Goal: Task Accomplishment & Management: Use online tool/utility

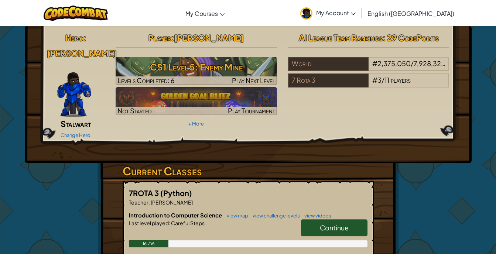
click at [353, 219] on link "Continue" at bounding box center [334, 227] width 66 height 17
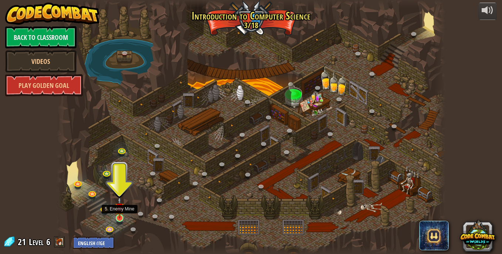
click at [120, 216] on img at bounding box center [120, 208] width 10 height 22
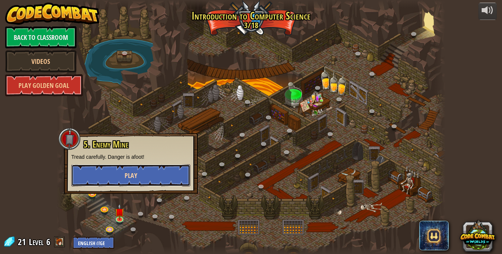
click at [142, 166] on button "Play" at bounding box center [130, 175] width 119 height 22
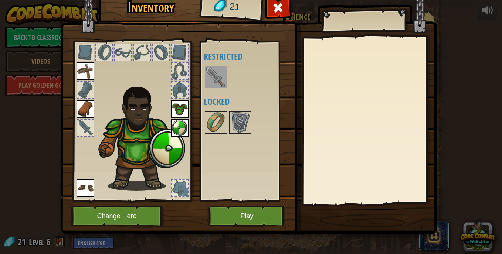
click at [215, 82] on img at bounding box center [215, 77] width 21 height 21
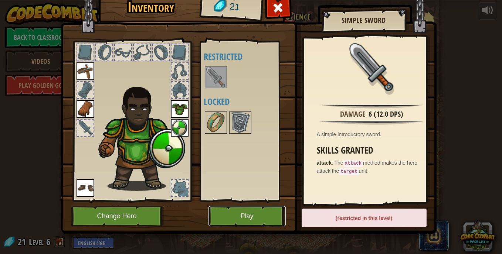
click at [262, 208] on button "Play" at bounding box center [246, 216] width 77 height 20
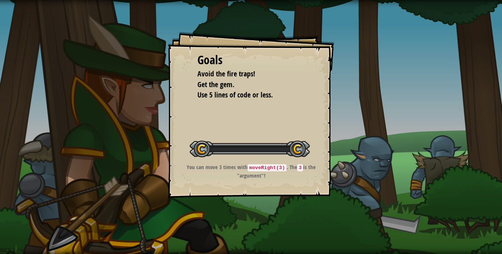
click at [262, 213] on div "Goals Avoid the fire traps! Get the gem. Use 5 lines of code or less. Start Lev…" at bounding box center [251, 127] width 502 height 254
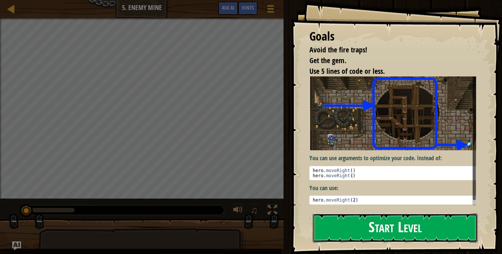
click at [351, 222] on button "Start Level" at bounding box center [395, 228] width 165 height 29
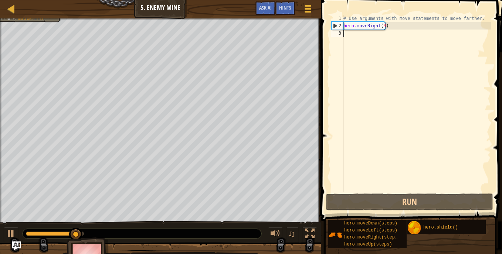
type textarea "up"
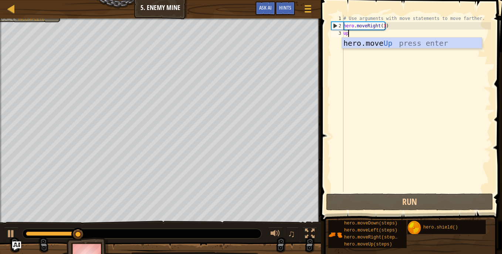
scroll to position [3, 0]
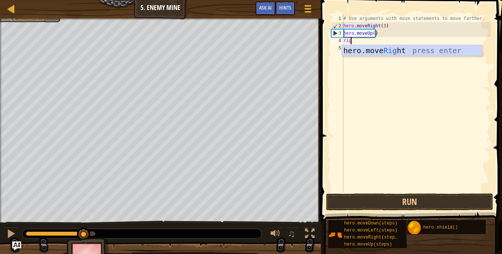
type textarea "right"
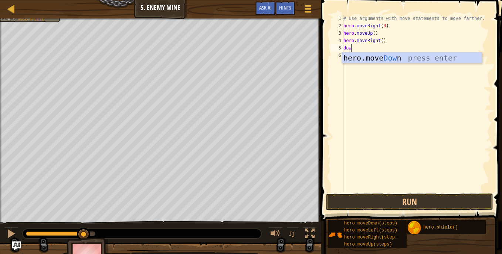
type textarea "down"
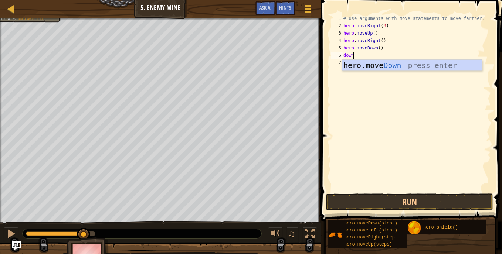
type textarea "down"
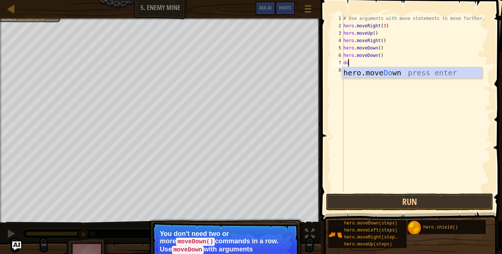
type textarea "d"
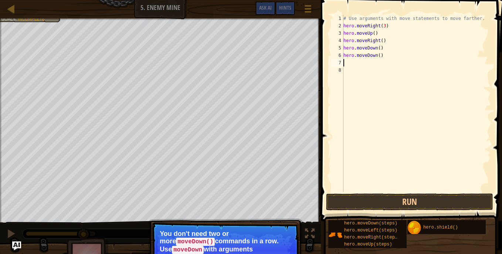
type textarea "hero.moveDown()"
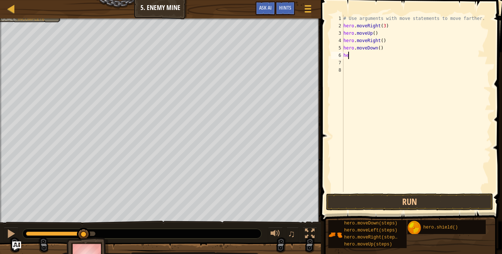
type textarea "h"
type textarea "hero.moveDown()"
type textarea "hero.moveDown(3)"
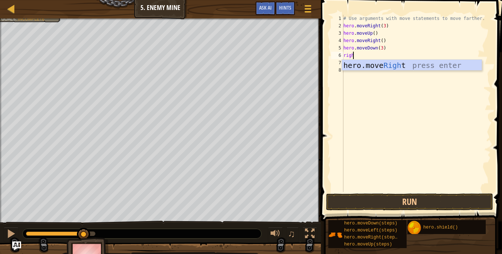
type textarea "right"
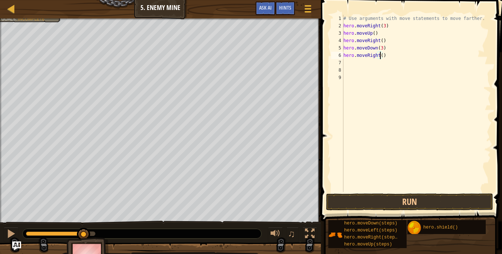
scroll to position [3, 3]
type textarea "hero.moveRight(2)"
click at [401, 198] on button "Run" at bounding box center [409, 202] width 167 height 17
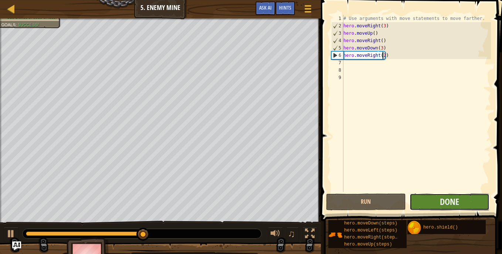
click at [439, 197] on button "Done" at bounding box center [449, 202] width 80 height 17
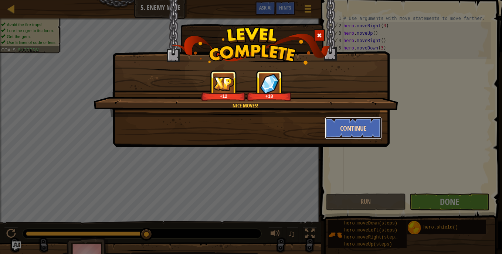
click at [358, 127] on button "Continue" at bounding box center [353, 128] width 57 height 22
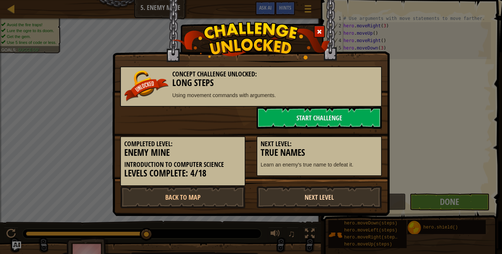
click at [315, 202] on link "Next Level" at bounding box center [318, 197] width 125 height 22
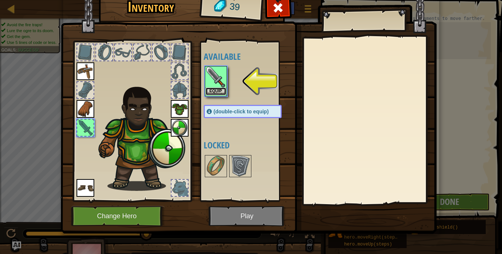
click at [214, 90] on button "Equip" at bounding box center [215, 92] width 21 height 8
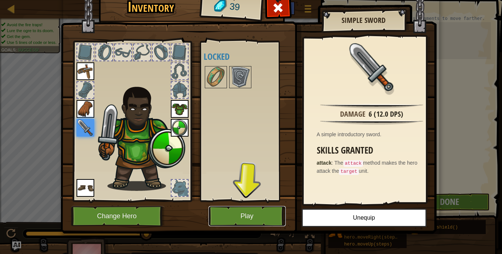
click at [248, 215] on button "Play" at bounding box center [246, 216] width 77 height 20
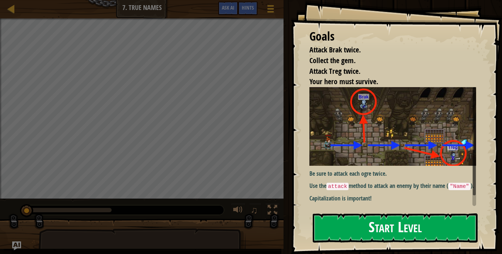
click at [368, 146] on img at bounding box center [395, 126] width 172 height 79
click at [389, 231] on button "Start Level" at bounding box center [395, 228] width 165 height 29
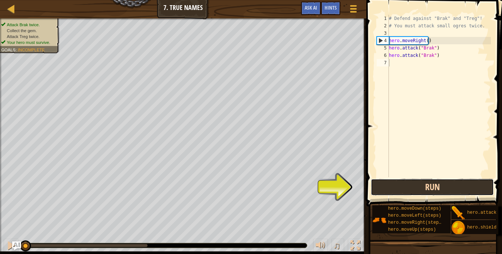
click at [446, 194] on button "Run" at bounding box center [432, 187] width 123 height 17
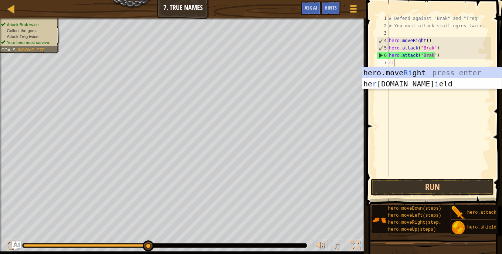
scroll to position [3, 0]
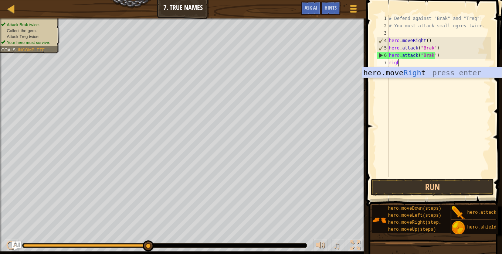
type textarea "right"
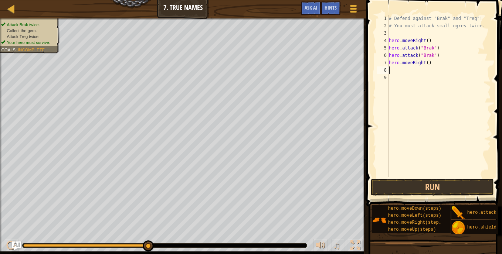
scroll to position [3, 0]
click at [430, 188] on button "Run" at bounding box center [432, 187] width 123 height 17
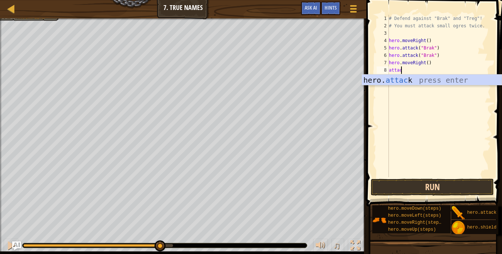
scroll to position [3, 1]
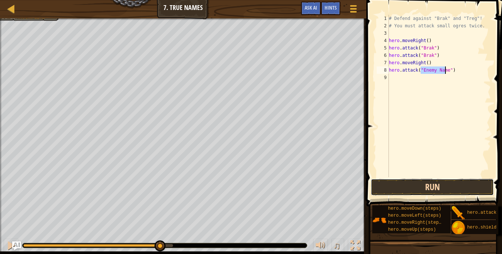
click at [443, 190] on button "Run" at bounding box center [432, 187] width 123 height 17
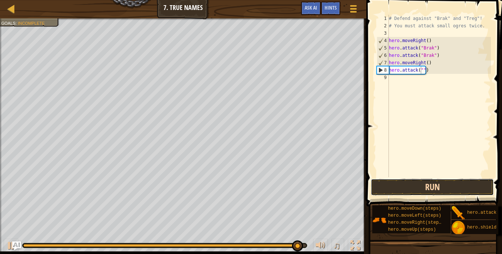
click at [415, 187] on button "Run" at bounding box center [432, 187] width 123 height 17
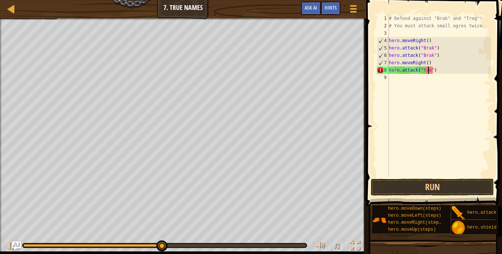
scroll to position [3, 3]
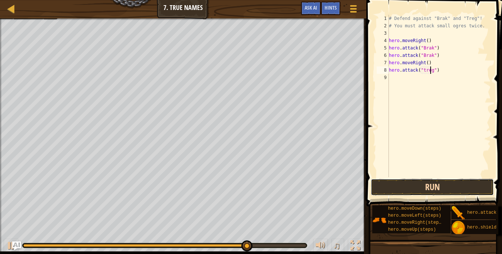
click at [434, 186] on button "Run" at bounding box center [432, 187] width 123 height 17
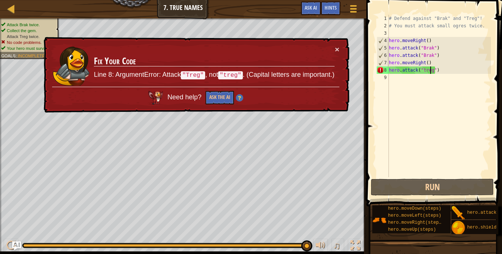
click at [195, 75] on code ""Treg"" at bounding box center [193, 75] width 24 height 8
click at [191, 75] on code ""Treg"" at bounding box center [193, 75] width 24 height 8
click at [423, 70] on div "# Defend against "Brak" and "Treg"! # You must attack small ogres twice. hero .…" at bounding box center [438, 103] width 103 height 177
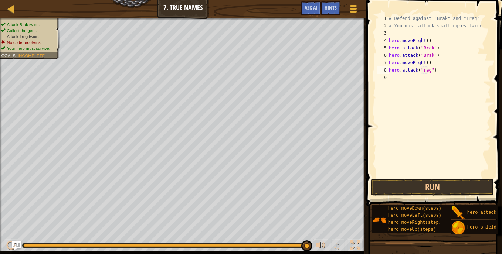
scroll to position [3, 3]
type textarea "hero.attack("Treg")"
click at [440, 185] on button "Run" at bounding box center [432, 187] width 123 height 17
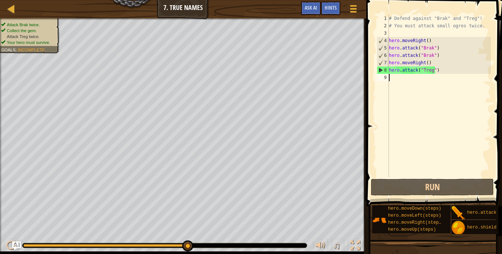
click at [421, 161] on div "# Defend against "Brak" and "Treg"! # You must attack small ogres twice. hero .…" at bounding box center [438, 103] width 103 height 177
click at [8, 245] on div at bounding box center [11, 246] width 10 height 10
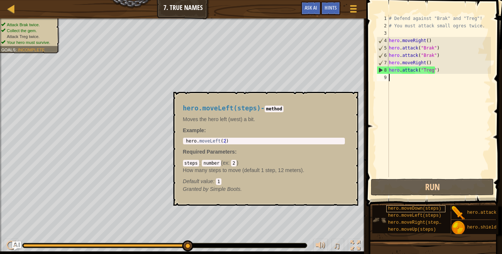
scroll to position [0, 0]
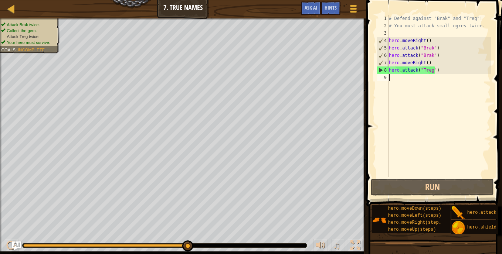
click at [440, 72] on div "# Defend against "Brak" and "Treg"! # You must attack small ogres twice. hero .…" at bounding box center [438, 103] width 103 height 177
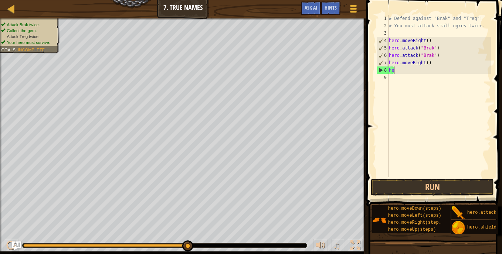
type textarea "h"
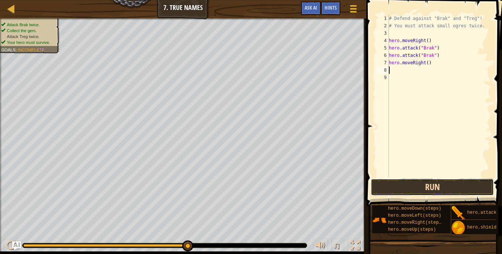
click at [430, 184] on button "Run" at bounding box center [432, 187] width 123 height 17
click at [429, 74] on div "# Defend against "Brak" and "Treg"! # You must attack small ogres twice. hero .…" at bounding box center [438, 103] width 103 height 177
type textarea "h"
type textarea ")"
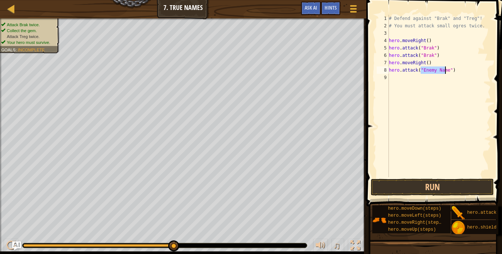
click at [441, 71] on div "# Defend against "Brak" and "Treg"! # You must attack small ogres twice. hero .…" at bounding box center [438, 96] width 103 height 163
click at [434, 70] on div "# Defend against "Brak" and "Treg"! # You must attack small ogres twice. hero .…" at bounding box center [438, 103] width 103 height 177
click at [446, 184] on button "Run" at bounding box center [432, 187] width 123 height 17
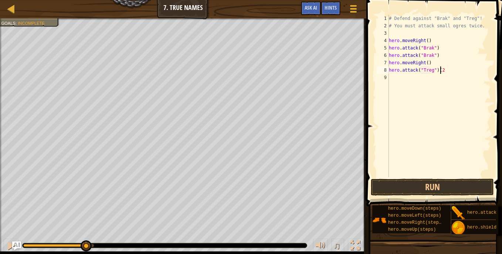
type textarea "hero.attack("Treg")(2)"
click at [440, 192] on button "Run" at bounding box center [432, 187] width 123 height 17
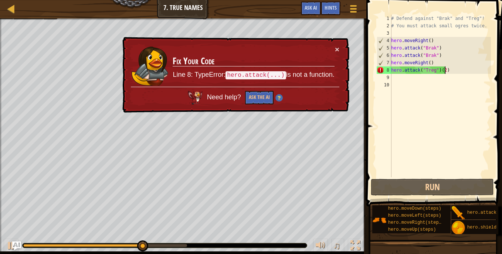
click at [447, 71] on div "# Defend against "Brak" and "Treg"! # You must attack small ogres twice. hero .…" at bounding box center [439, 103] width 101 height 177
type textarea "hero.attack("Treg")(2)"
click at [447, 71] on div "# Defend against "Brak" and "Treg"! # You must attack small ogres twice. hero .…" at bounding box center [439, 103] width 101 height 177
click at [18, 13] on div "Map Introduction to Computer Science 7. True Names Game Menu Done Hints Ask AI" at bounding box center [183, 9] width 366 height 18
click at [16, 12] on link "Map" at bounding box center [17, 9] width 4 height 10
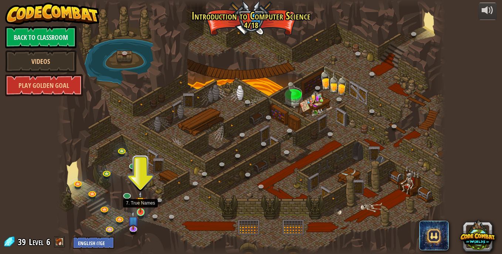
click at [141, 208] on img at bounding box center [141, 202] width 10 height 22
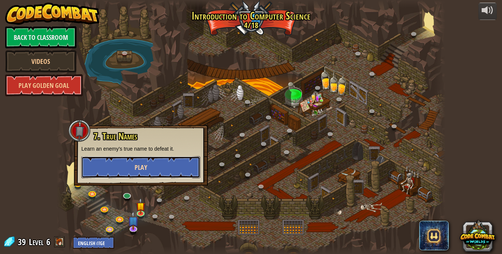
click at [177, 173] on button "Play" at bounding box center [140, 167] width 119 height 22
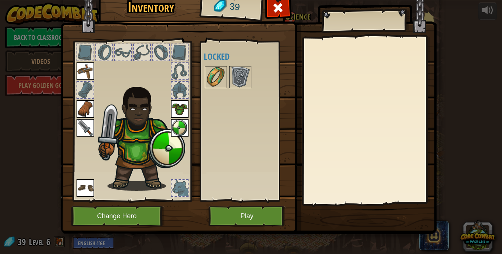
click at [217, 70] on img at bounding box center [215, 77] width 21 height 21
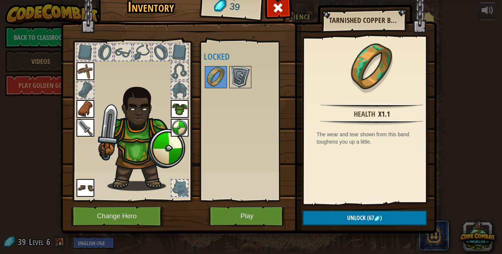
click at [237, 77] on img at bounding box center [240, 77] width 21 height 21
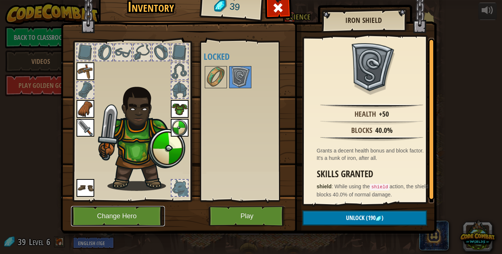
click at [120, 214] on button "Change Hero" at bounding box center [118, 216] width 94 height 20
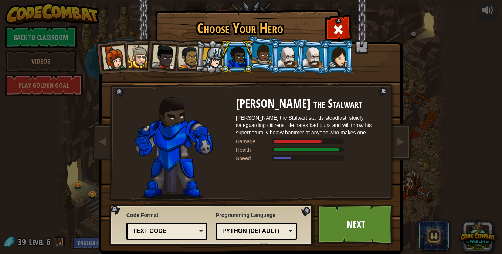
click at [206, 60] on div at bounding box center [212, 58] width 21 height 21
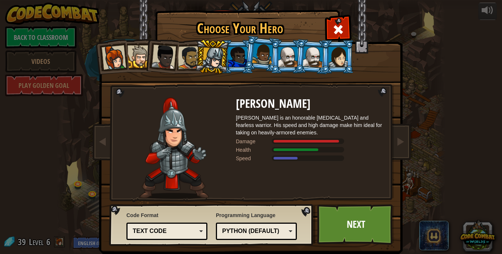
click at [242, 54] on div at bounding box center [237, 57] width 19 height 20
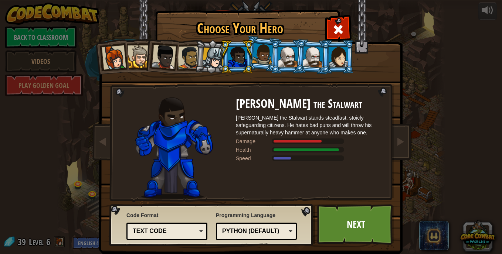
click at [264, 51] on div at bounding box center [262, 54] width 21 height 22
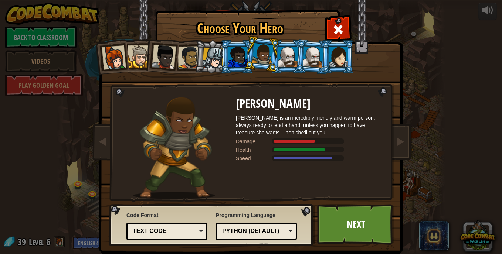
click at [237, 56] on div at bounding box center [237, 57] width 19 height 20
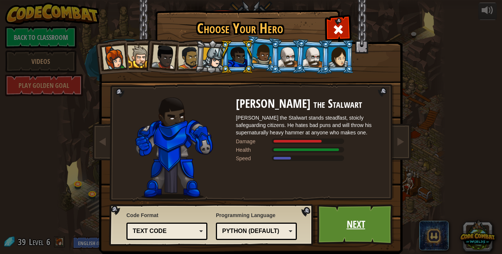
click at [339, 222] on link "Next" at bounding box center [355, 224] width 77 height 41
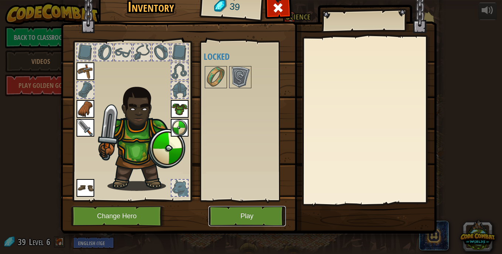
click at [237, 217] on button "Play" at bounding box center [246, 216] width 77 height 20
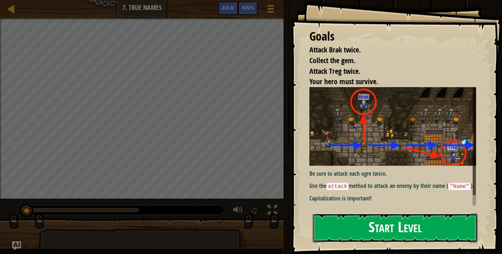
click at [343, 237] on button "Start Level" at bounding box center [395, 228] width 165 height 29
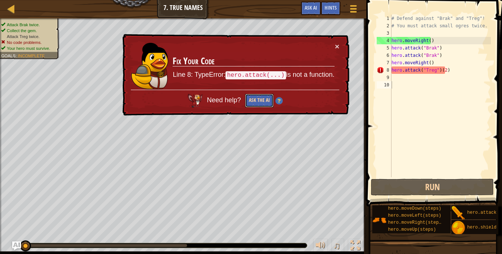
click at [259, 106] on button "Ask the AI" at bounding box center [259, 101] width 28 height 14
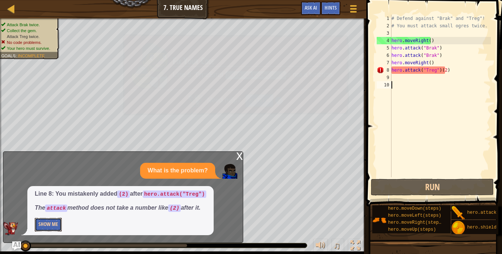
click at [39, 224] on button "Show Me" at bounding box center [48, 225] width 27 height 14
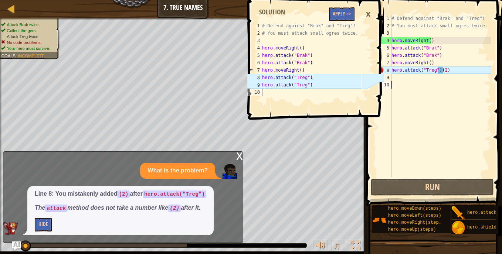
click at [364, 73] on icon at bounding box center [373, 66] width 22 height 89
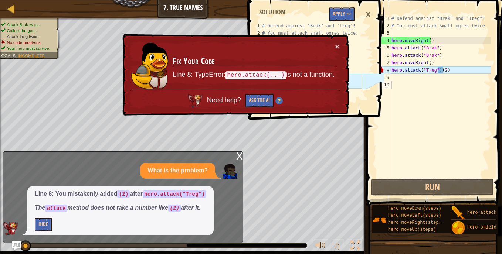
click at [449, 72] on div "# Defend against "Brak" and "Treg"! # You must attack small ogres twice. hero .…" at bounding box center [440, 103] width 101 height 177
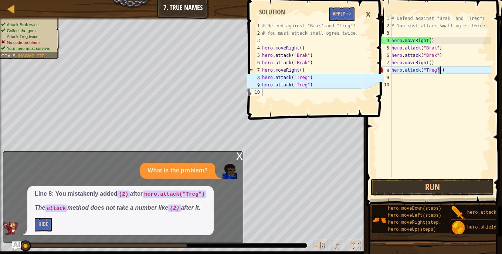
type textarea "hero.attack("Treg")"
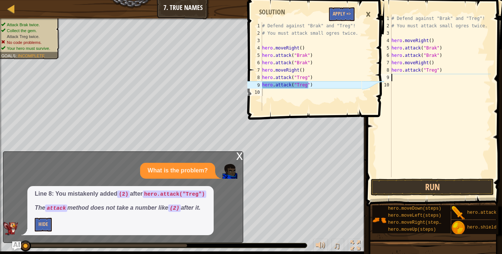
click at [397, 81] on div "# Defend against "Brak" and "Treg"! # You must attack small ogres twice. hero .…" at bounding box center [440, 103] width 101 height 177
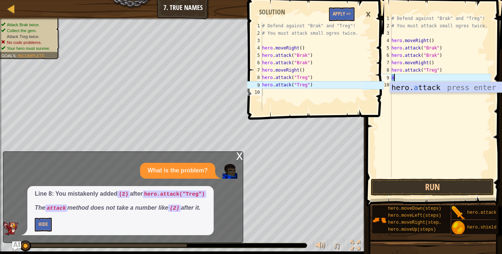
scroll to position [3, 0]
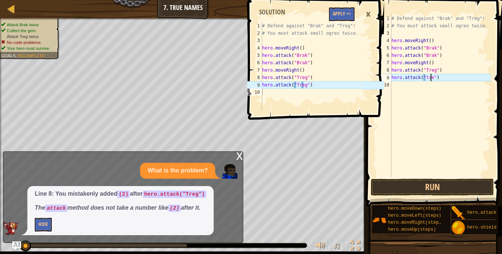
type textarea "hero.attack("treg")"
click at [459, 187] on button "Run" at bounding box center [432, 187] width 123 height 17
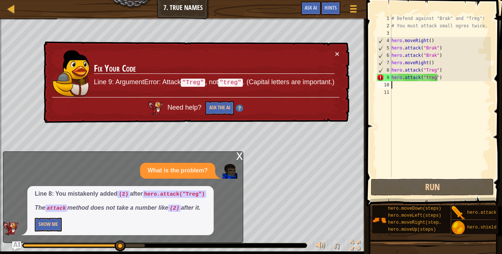
click at [426, 80] on div "# Defend against "Brak" and "Treg"! # You must attack small ogres twice. hero .…" at bounding box center [440, 103] width 101 height 177
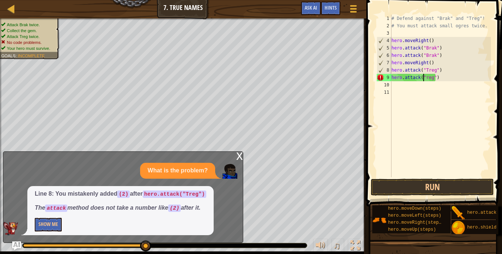
scroll to position [3, 3]
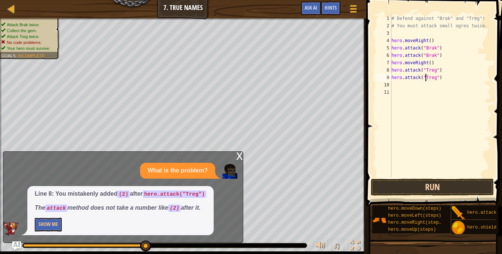
type textarea "hero.attack("Treg")"
click at [431, 184] on button "Run" at bounding box center [432, 187] width 123 height 17
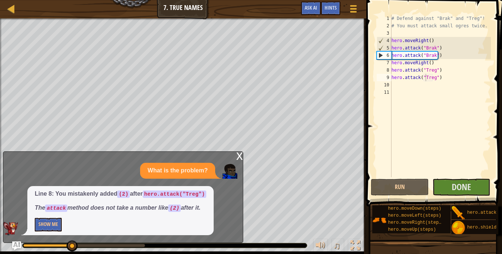
click at [239, 157] on div "x" at bounding box center [239, 155] width 7 height 7
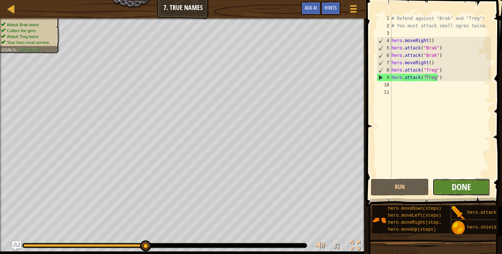
click at [459, 189] on span "Done" at bounding box center [460, 187] width 19 height 12
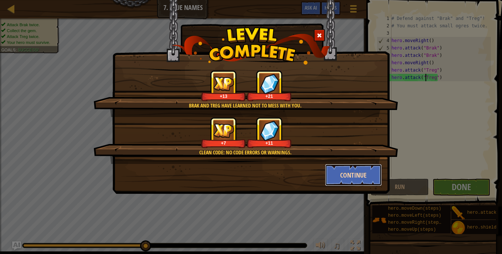
click at [361, 174] on button "Continue" at bounding box center [353, 175] width 57 height 22
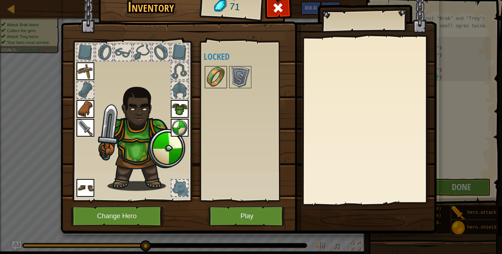
click at [212, 88] on img at bounding box center [215, 77] width 21 height 21
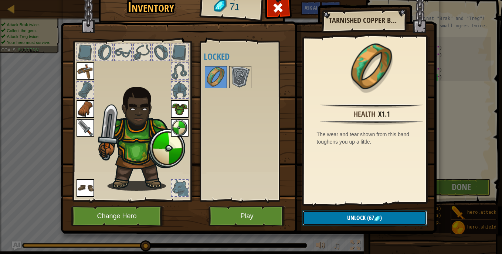
click at [353, 222] on button "Unlock (67 )" at bounding box center [364, 218] width 124 height 15
click at [353, 222] on button "Confirm" at bounding box center [364, 218] width 124 height 15
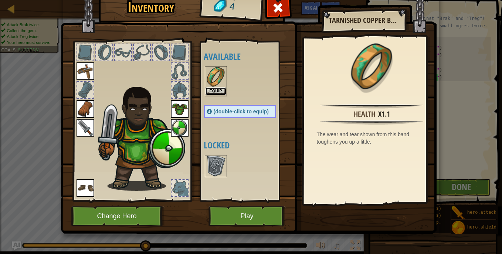
click at [211, 90] on button "Equip" at bounding box center [215, 92] width 21 height 8
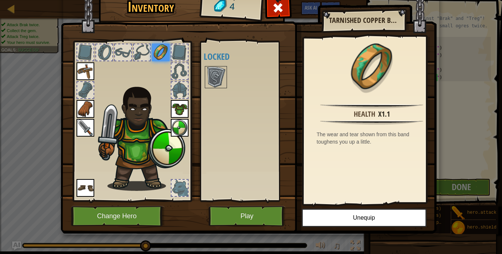
click at [178, 122] on img at bounding box center [180, 128] width 18 height 18
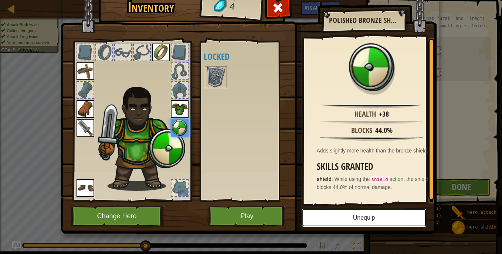
click at [335, 214] on button "Unequip" at bounding box center [363, 218] width 125 height 18
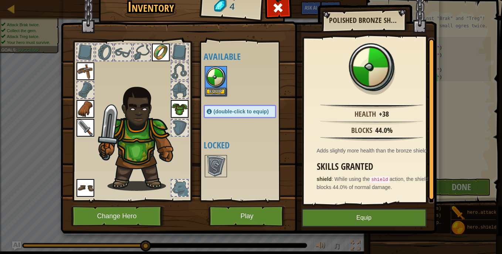
click at [176, 109] on img at bounding box center [180, 109] width 18 height 18
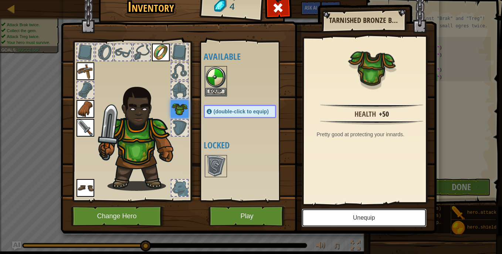
click at [342, 223] on button "Unequip" at bounding box center [363, 218] width 125 height 18
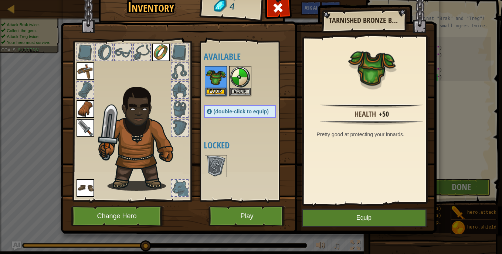
click at [88, 127] on img at bounding box center [85, 128] width 18 height 18
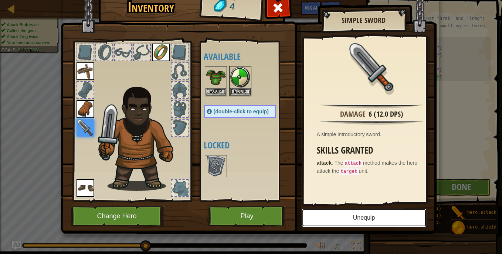
click at [340, 220] on button "Unequip" at bounding box center [363, 218] width 125 height 18
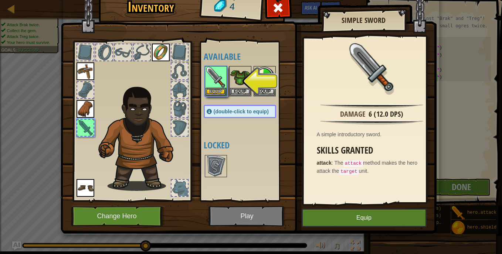
click at [79, 188] on img at bounding box center [85, 188] width 18 height 18
click at [82, 191] on img at bounding box center [85, 188] width 18 height 18
click at [216, 93] on button "Equip" at bounding box center [215, 92] width 21 height 8
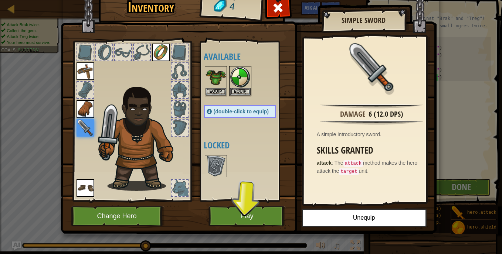
drag, startPoint x: 82, startPoint y: 123, endPoint x: 83, endPoint y: 115, distance: 8.5
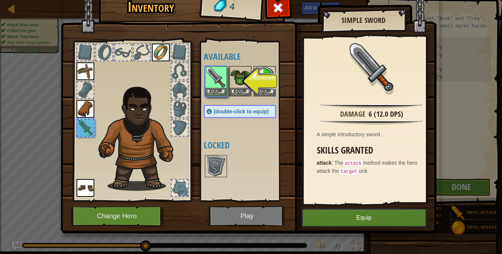
click at [83, 108] on img at bounding box center [85, 109] width 18 height 18
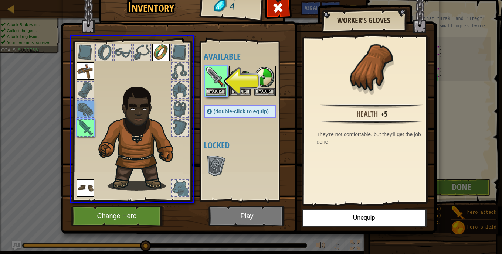
drag, startPoint x: 82, startPoint y: 110, endPoint x: 309, endPoint y: 138, distance: 229.3
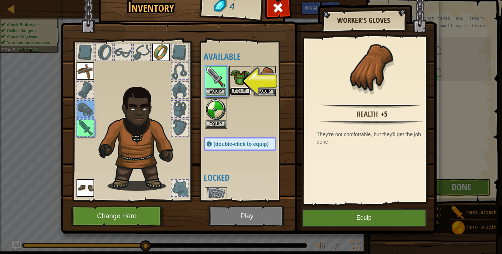
click at [240, 90] on button "Equip" at bounding box center [240, 92] width 21 height 8
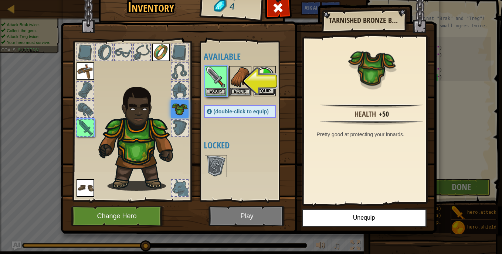
click at [257, 92] on button "Equip" at bounding box center [264, 92] width 21 height 8
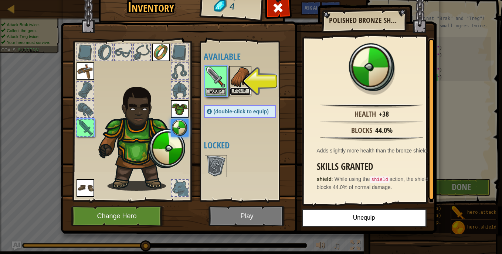
click at [236, 89] on button "Equip" at bounding box center [240, 92] width 21 height 8
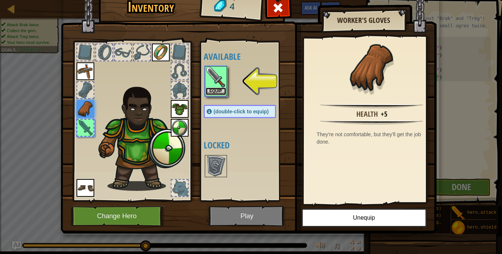
click at [219, 93] on button "Equip" at bounding box center [215, 92] width 21 height 8
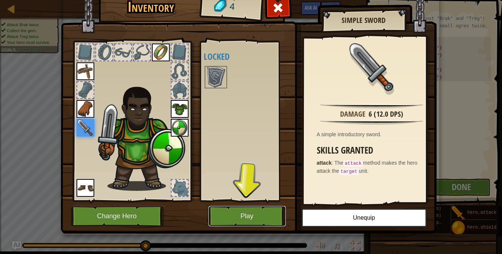
click at [246, 214] on button "Play" at bounding box center [246, 216] width 77 height 20
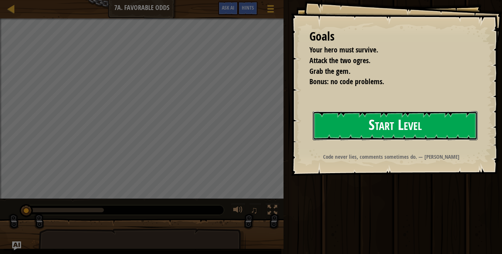
click at [375, 120] on button "Start Level" at bounding box center [395, 125] width 165 height 29
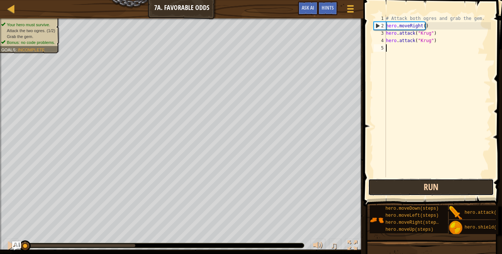
click at [413, 185] on button "Run" at bounding box center [431, 187] width 126 height 17
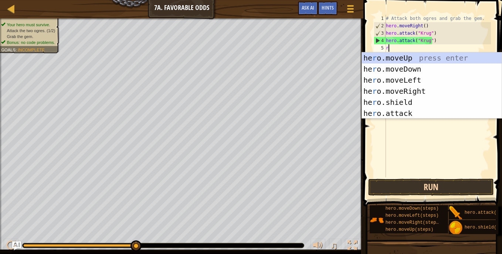
scroll to position [3, 0]
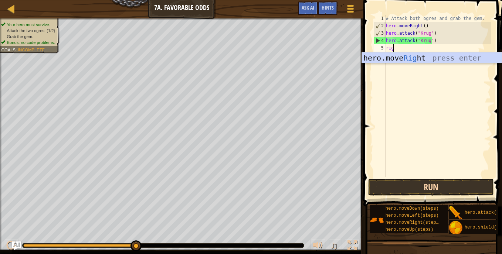
type textarea "right"
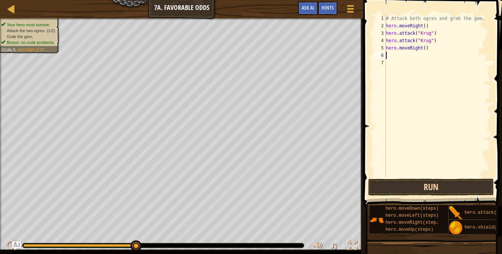
type textarea "up"
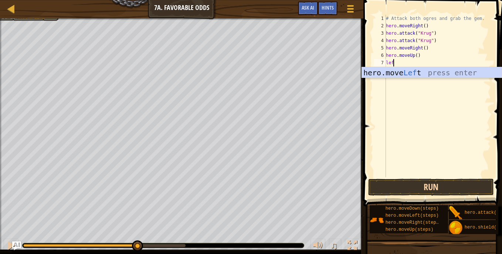
scroll to position [3, 0]
type textarea "left"
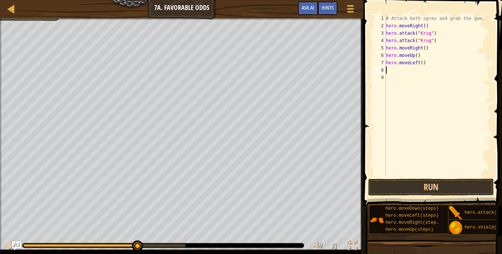
click at [423, 63] on div "# Attack both ogres and grab the gem. hero . moveRight ( ) hero . attack ( "[PE…" at bounding box center [437, 103] width 106 height 177
type textarea "h"
click at [417, 192] on button "Run" at bounding box center [431, 187] width 126 height 17
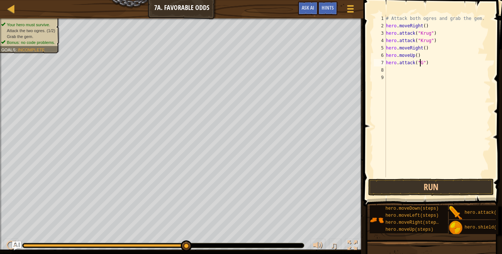
scroll to position [3, 3]
type textarea "hero.attack("Grump")"
click at [395, 72] on div "# Attack both ogres and grab the gem. hero . moveRight ( ) hero . attack ( "[PE…" at bounding box center [437, 103] width 106 height 177
type textarea "hero.attack("Grump")"
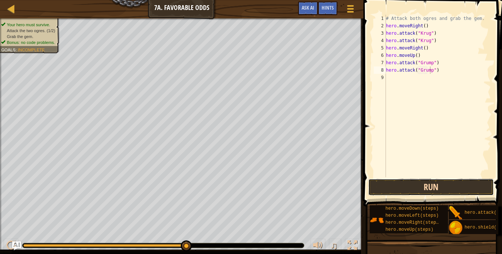
click at [426, 184] on button "Run" at bounding box center [431, 187] width 126 height 17
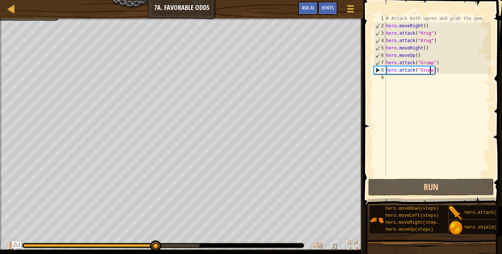
click at [393, 80] on div "# Attack both ogres and grab the gem. hero . moveRight ( ) hero . attack ( "[PE…" at bounding box center [437, 103] width 106 height 177
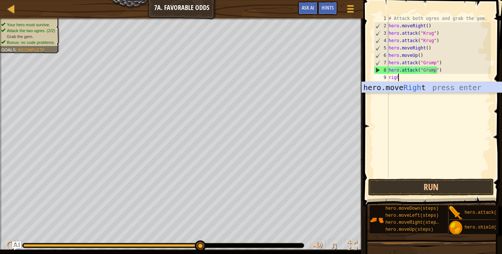
type textarea "right"
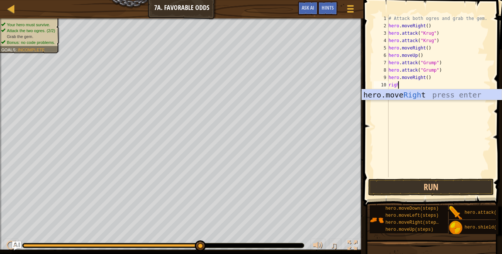
type textarea "right"
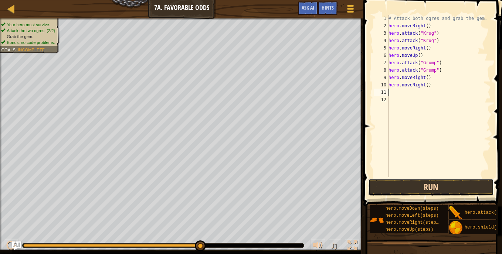
click at [444, 191] on button "Run" at bounding box center [431, 187] width 126 height 17
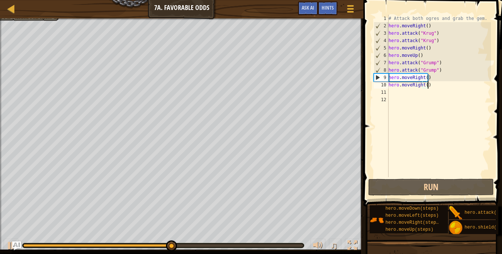
click at [429, 83] on div "# Attack both ogres and grab the gem. hero . moveRight ( ) hero . attack ( "[PE…" at bounding box center [439, 103] width 104 height 177
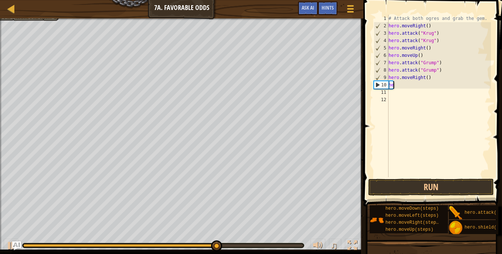
type textarea "h"
click at [428, 76] on div "# Attack both ogres and grab the gem. hero . moveRight ( ) hero . attack ( "[PE…" at bounding box center [439, 103] width 104 height 177
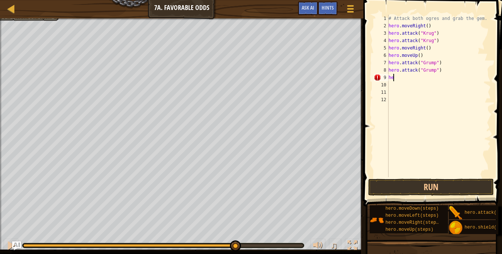
type textarea "h"
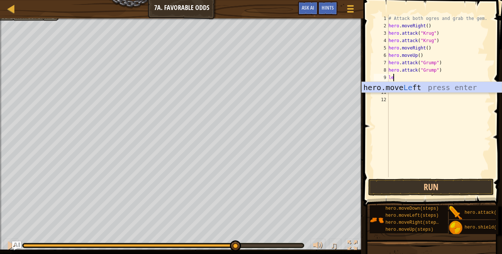
scroll to position [3, 0]
type textarea "left"
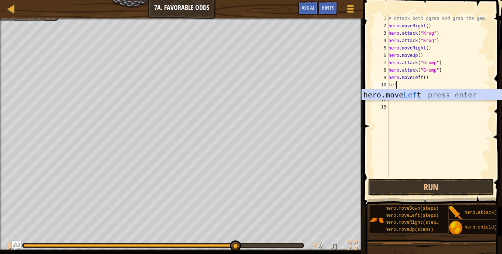
type textarea "left"
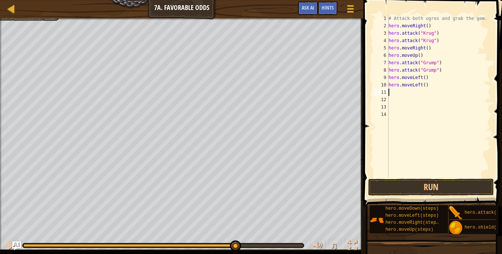
scroll to position [3, 0]
click at [463, 185] on button "Run" at bounding box center [431, 187] width 126 height 17
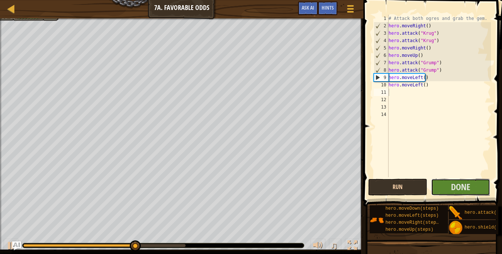
click at [463, 185] on span "Done" at bounding box center [460, 187] width 19 height 12
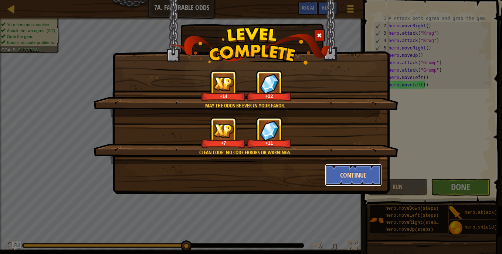
click at [342, 179] on button "Continue" at bounding box center [353, 175] width 57 height 22
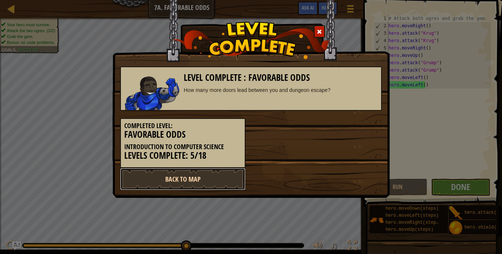
click at [203, 182] on link "Back to Map" at bounding box center [182, 179] width 125 height 22
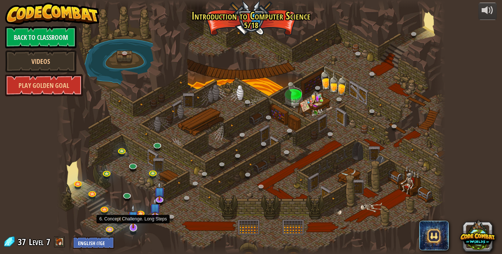
click at [135, 226] on img at bounding box center [133, 216] width 11 height 24
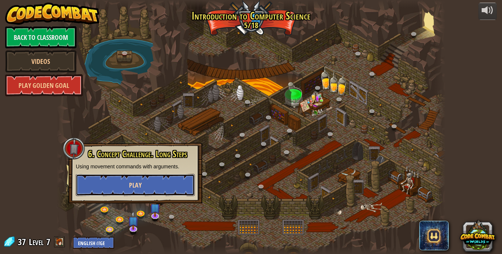
click at [137, 187] on span "Play" at bounding box center [135, 185] width 13 height 9
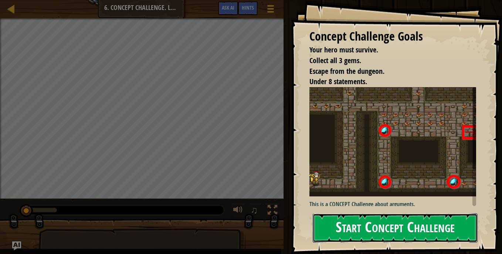
click at [401, 230] on button "Start Concept Challenge" at bounding box center [395, 228] width 165 height 29
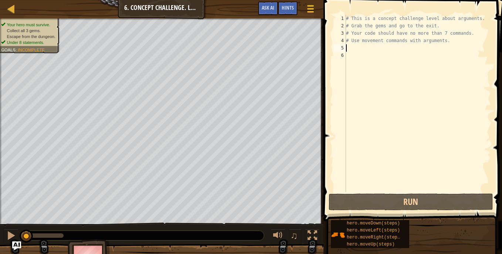
click at [350, 48] on div "# This is a concept challenge level about arguments. # Grab the gems and go to …" at bounding box center [417, 111] width 146 height 192
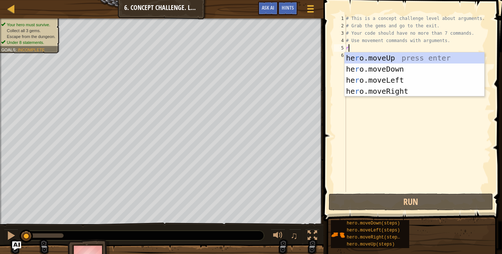
scroll to position [3, 0]
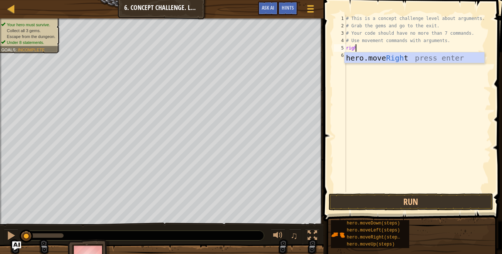
type textarea "right"
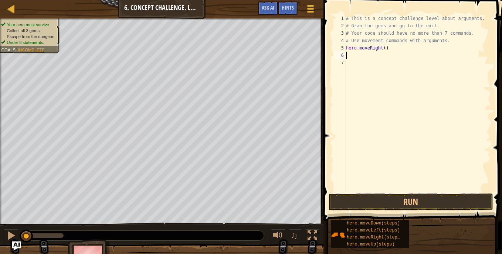
type textarea "up"
click at [375, 58] on div "# This is a concept challenge level about arguments. # Grab the gems and go to …" at bounding box center [417, 111] width 146 height 192
type textarea "hero.moveUp(3)"
click at [348, 63] on div "# This is a concept challenge level about arguments. # Grab the gems and go to …" at bounding box center [417, 111] width 146 height 192
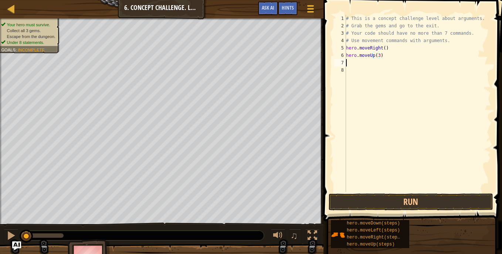
scroll to position [3, 0]
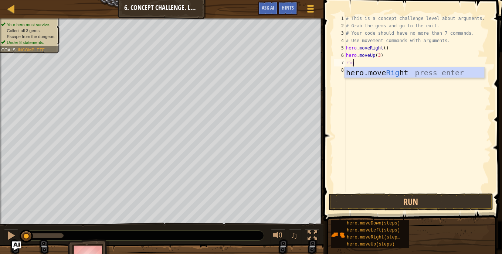
type textarea "right"
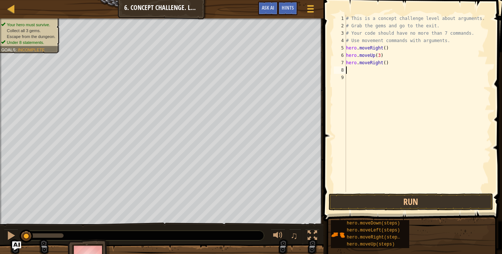
click at [383, 64] on div "# This is a concept challenge level about arguments. # Grab the gems and go to …" at bounding box center [417, 111] width 146 height 192
type textarea "hero.moveRight(2)"
click at [348, 74] on div "# This is a concept challenge level about arguments. # Grab the gems and go to …" at bounding box center [417, 111] width 146 height 192
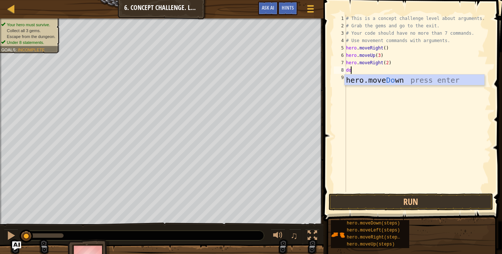
type textarea "down"
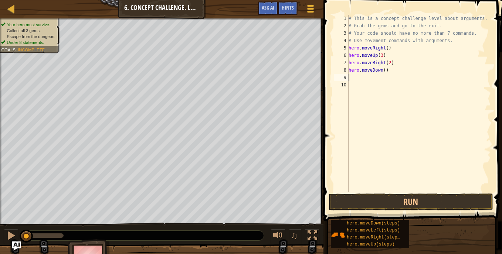
click at [383, 71] on div "# This is a concept challenge level about arguments. # Grab the gems and go to …" at bounding box center [419, 111] width 144 height 192
type textarea "hero.moveDown(3)"
click at [350, 77] on div "# This is a concept challenge level about arguments. # Grab the gems and go to …" at bounding box center [419, 111] width 144 height 192
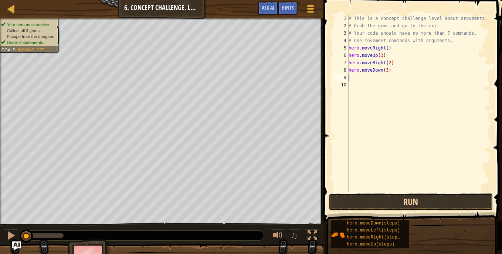
click at [349, 201] on button "Run" at bounding box center [410, 202] width 164 height 17
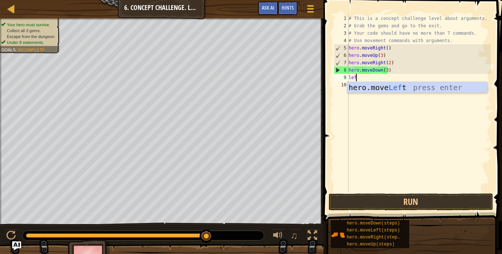
scroll to position [3, 0]
type textarea "left"
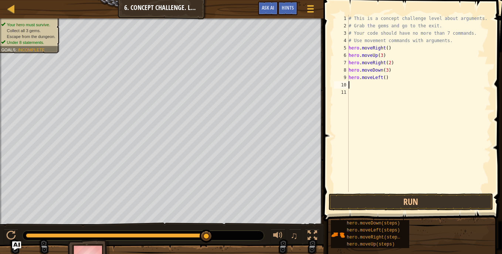
scroll to position [3, 0]
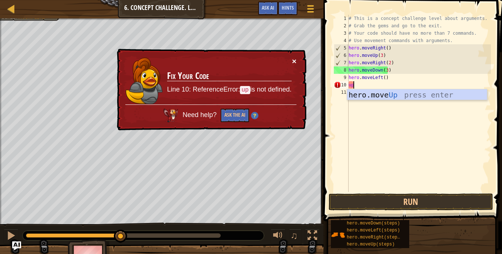
click at [296, 62] on button "×" at bounding box center [294, 61] width 4 height 8
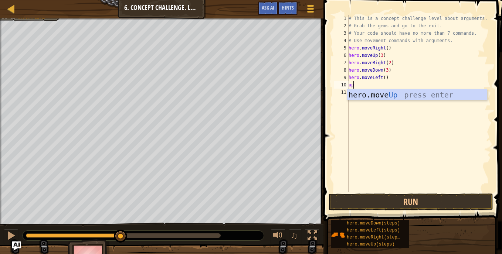
type textarea "up"
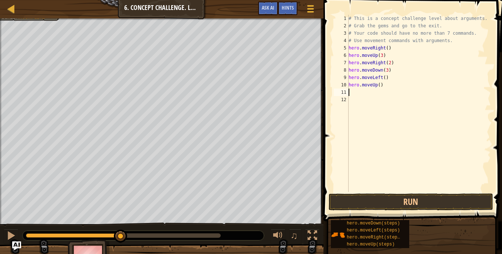
click at [377, 86] on div "# This is a concept challenge level about arguments. # Grab the gems and go to …" at bounding box center [419, 111] width 144 height 192
type textarea "hero.moveUp(2)"
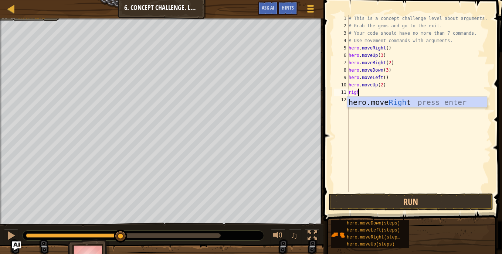
type textarea "right"
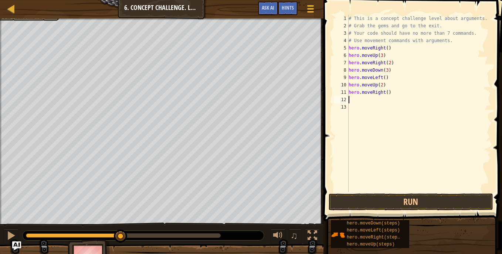
click at [385, 93] on div "# This is a concept challenge level about arguments. # Grab the gems and go to …" at bounding box center [419, 111] width 144 height 192
type textarea "hero.moveRight(3)"
click at [413, 209] on button "Run" at bounding box center [410, 202] width 164 height 17
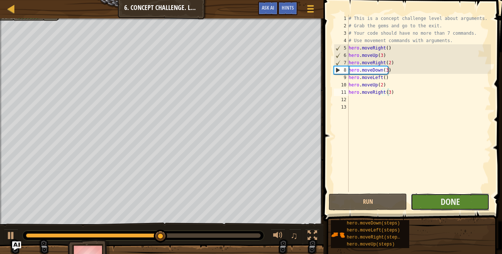
click at [437, 203] on button "Done" at bounding box center [449, 202] width 78 height 17
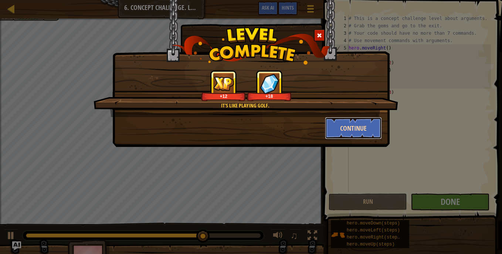
click at [358, 133] on button "Continue" at bounding box center [353, 128] width 57 height 22
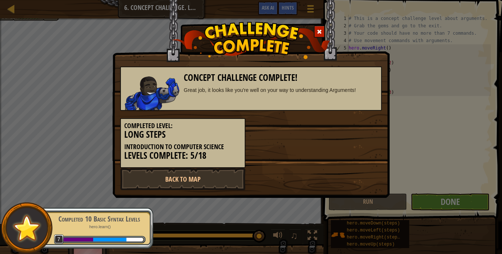
click at [115, 224] on div "Completed 10 Basic Syntax Levels" at bounding box center [98, 219] width 93 height 10
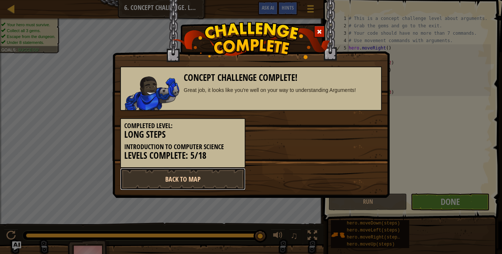
click at [184, 178] on link "Back to Map" at bounding box center [182, 179] width 125 height 22
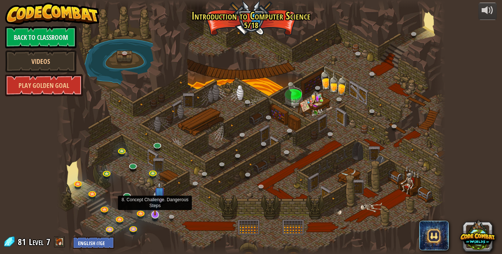
click at [157, 210] on img at bounding box center [155, 203] width 11 height 24
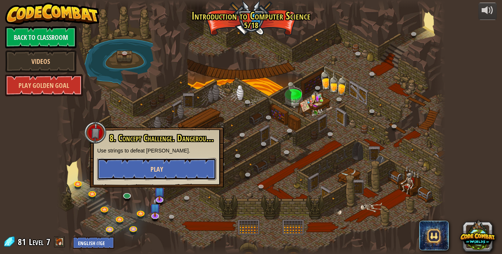
click at [167, 168] on button "Play" at bounding box center [156, 169] width 119 height 22
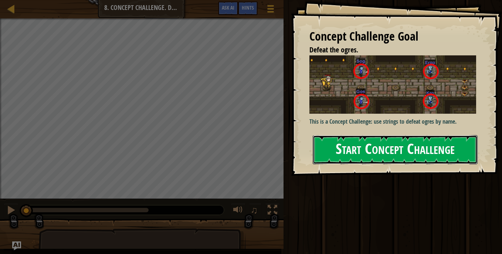
click at [363, 145] on button "Start Concept Challenge" at bounding box center [395, 149] width 165 height 29
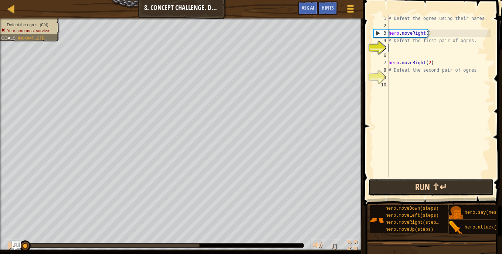
click at [446, 192] on button "Run ⇧↵" at bounding box center [431, 187] width 126 height 17
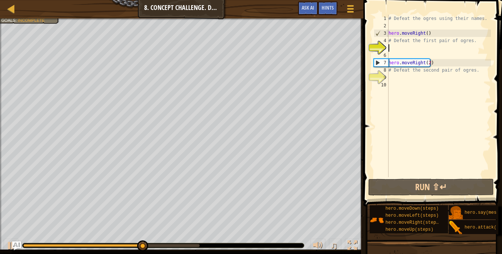
click at [399, 51] on div "# Defeat the ogres using their names. hero . moveRight ( ) # Defeat the first p…" at bounding box center [439, 103] width 104 height 177
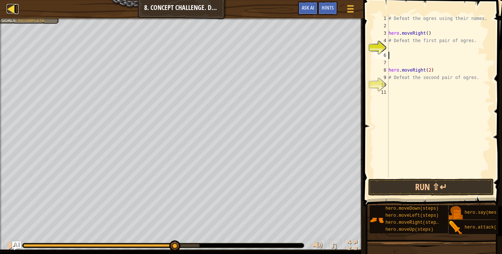
click at [14, 10] on div at bounding box center [11, 8] width 9 height 9
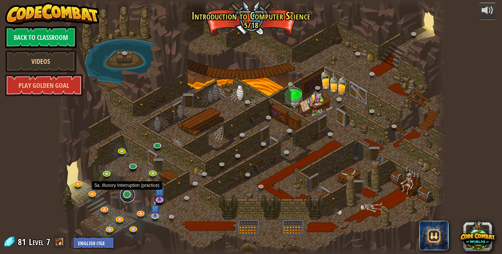
click at [132, 195] on link at bounding box center [127, 195] width 15 height 15
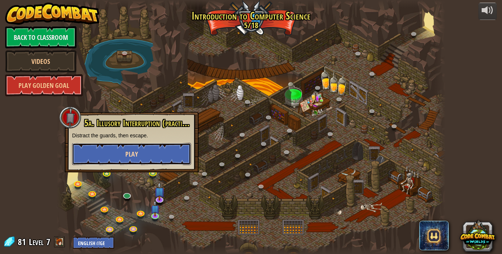
click at [152, 154] on button "Play" at bounding box center [131, 154] width 119 height 22
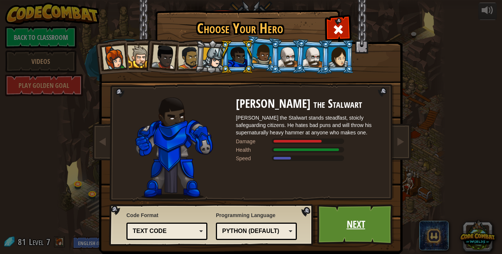
click at [354, 224] on link "Next" at bounding box center [355, 224] width 77 height 41
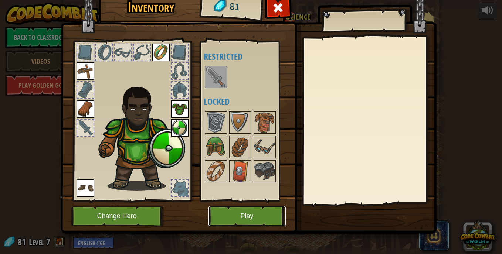
click at [236, 214] on button "Play" at bounding box center [246, 216] width 77 height 20
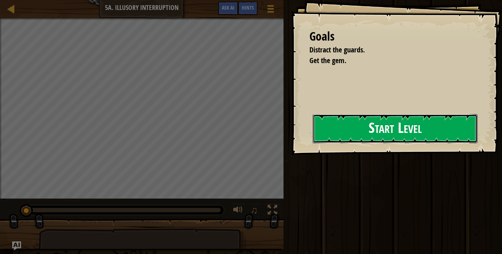
click at [345, 123] on button "Start Level" at bounding box center [395, 128] width 165 height 29
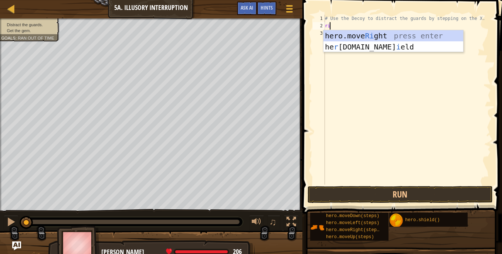
scroll to position [3, 0]
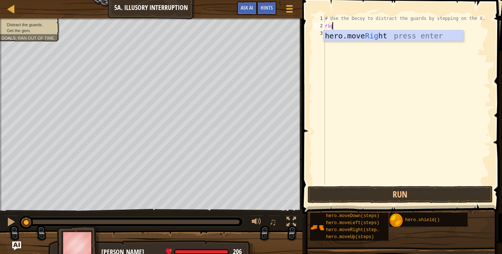
type textarea "right"
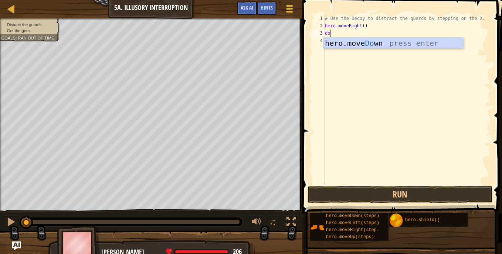
type textarea "down"
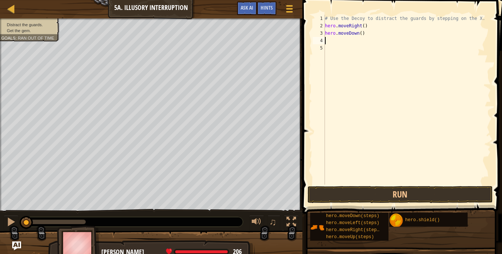
click at [359, 35] on div "# Use the Decoy to distract the guards by stepping on the X. hero . moveRight (…" at bounding box center [406, 107] width 167 height 185
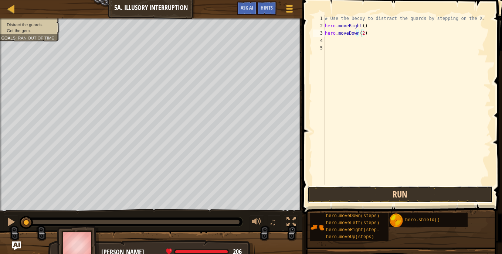
click at [417, 199] on button "Run" at bounding box center [399, 194] width 185 height 17
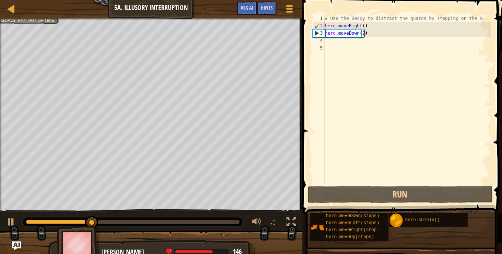
scroll to position [3, 3]
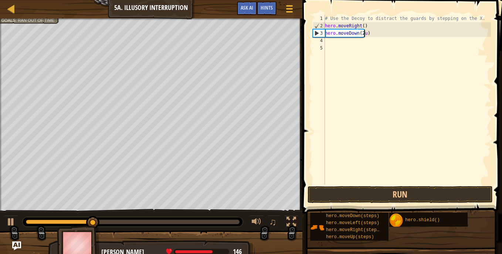
type textarea "hero.moveDown(2up)"
click at [367, 33] on div "# Use the Decoy to distract the guards by stepping on the X. hero . moveRight (…" at bounding box center [406, 107] width 167 height 185
type textarea "hero.moveDown(2)"
click at [333, 40] on div "# Use the Decoy to distract the guards by stepping on the X. hero . moveRight (…" at bounding box center [406, 107] width 167 height 185
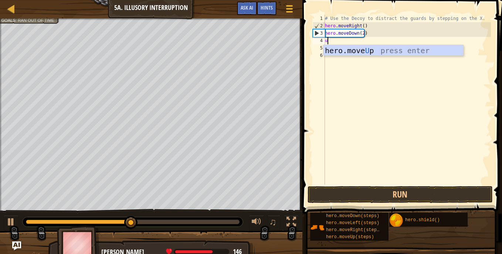
type textarea "up"
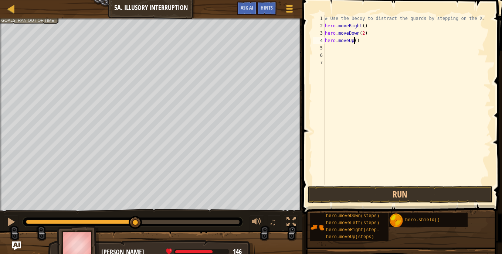
click at [355, 40] on div "# Use the Decoy to distract the guards by stepping on the X. hero . moveRight (…" at bounding box center [406, 107] width 167 height 185
type textarea "hero.moveUp(2)"
click at [326, 47] on div "# Use the Decoy to distract the guards by stepping on the X. hero . moveRight (…" at bounding box center [406, 107] width 167 height 185
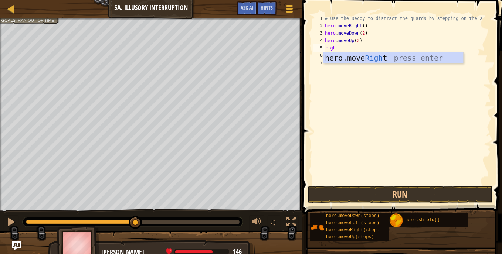
type textarea "right"
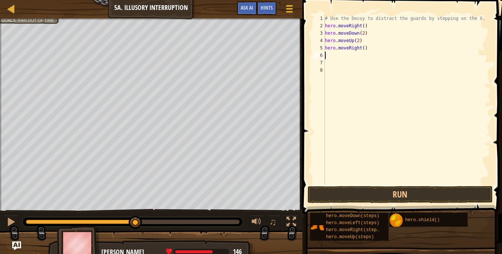
click at [361, 48] on div "# Use the Decoy to distract the guards by stepping on the X. hero . moveRight (…" at bounding box center [406, 107] width 167 height 185
type textarea "hero.moveRight(3)"
click at [432, 198] on button "Run" at bounding box center [399, 194] width 185 height 17
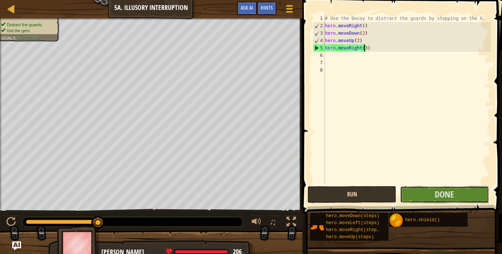
click at [432, 198] on button "Done" at bounding box center [444, 194] width 89 height 17
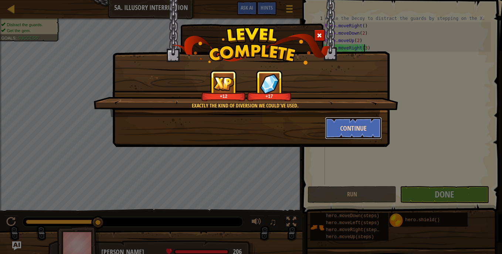
click at [341, 133] on button "Continue" at bounding box center [353, 128] width 57 height 22
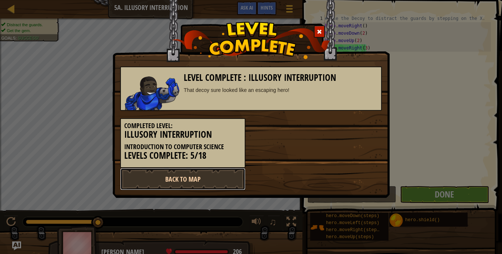
click at [193, 183] on link "Back to Map" at bounding box center [182, 179] width 125 height 22
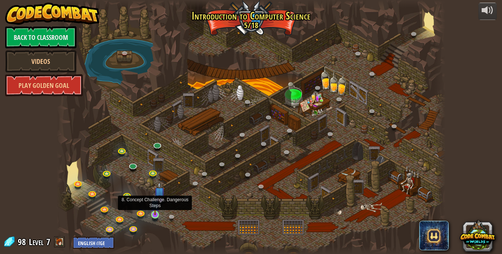
click at [155, 215] on img at bounding box center [155, 205] width 10 height 22
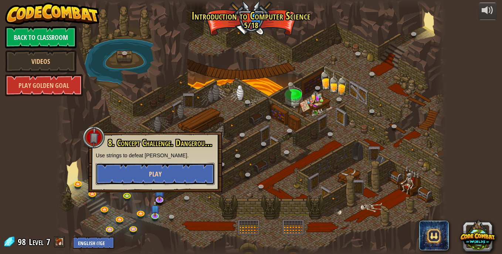
click at [165, 174] on button "Play" at bounding box center [155, 174] width 119 height 22
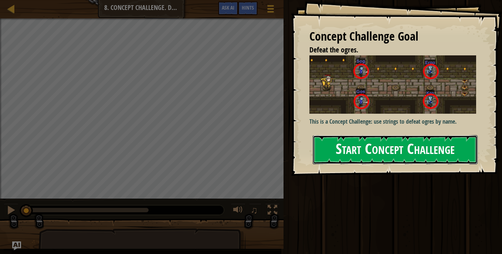
click at [356, 149] on button "Start Concept Challenge" at bounding box center [395, 149] width 165 height 29
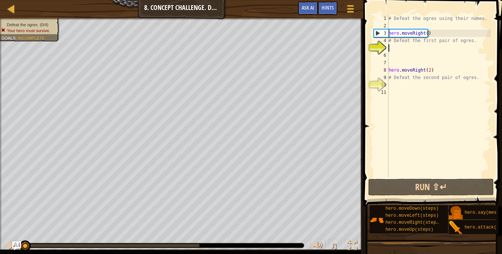
click at [397, 25] on div "# Defeat the ogres using their names. hero . moveRight ( ) # Defeat the first p…" at bounding box center [439, 103] width 104 height 177
click at [398, 47] on div "# Defeat the ogres using their names. hero . moveRight ( ) # Defeat the first p…" at bounding box center [439, 103] width 104 height 177
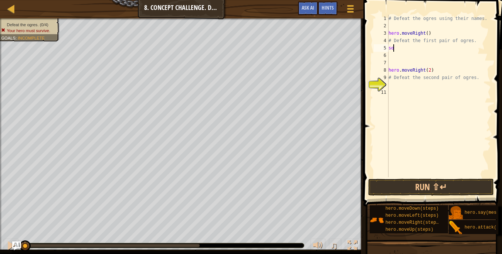
scroll to position [3, 0]
type textarea "s"
type textarea "hero.attack("sog")"
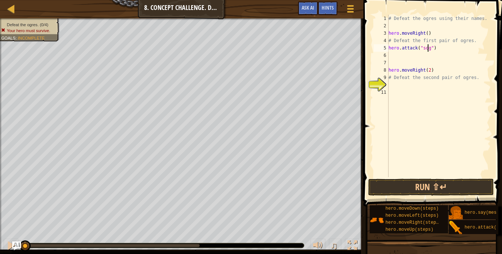
click at [392, 56] on div "# Defeat the ogres using their names. hero . moveRight ( ) # Defeat the first p…" at bounding box center [439, 103] width 104 height 177
type textarea "hero.attack("Gos")"
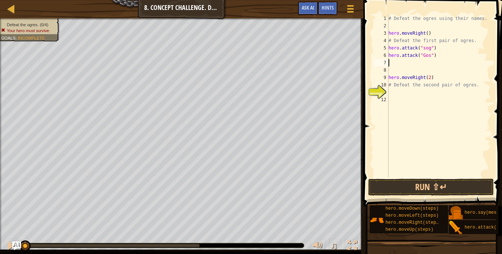
scroll to position [3, 0]
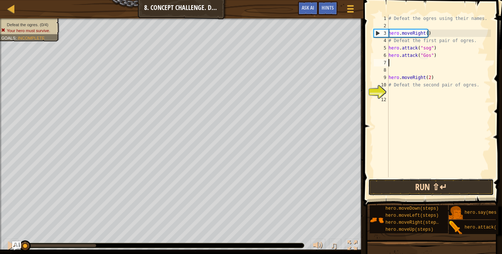
click at [432, 194] on button "Run ⇧↵" at bounding box center [431, 187] width 126 height 17
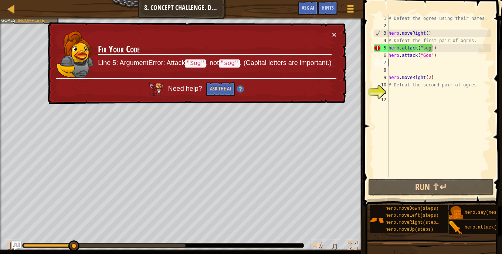
click at [423, 46] on div "# Defeat the ogres using their names. hero . moveRight ( ) # Defeat the first p…" at bounding box center [439, 103] width 104 height 177
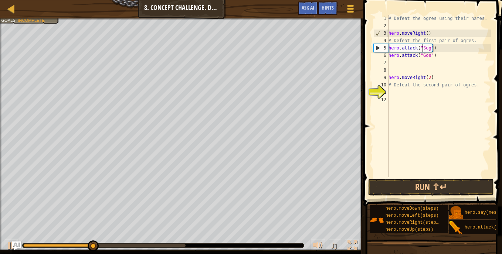
scroll to position [3, 3]
type textarea "hero.attack("Sog")"
click at [466, 185] on button "Run ⇧↵" at bounding box center [431, 187] width 126 height 17
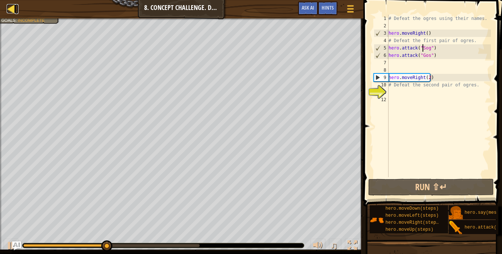
click at [17, 9] on link "Map" at bounding box center [17, 9] width 4 height 10
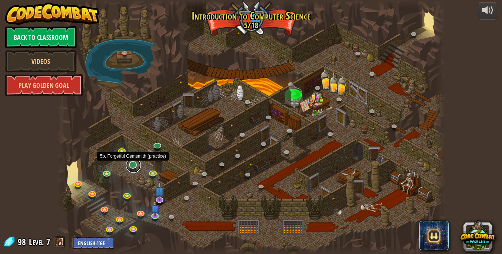
click at [128, 169] on link at bounding box center [133, 165] width 15 height 15
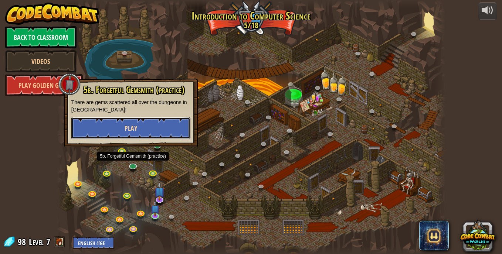
click at [140, 122] on button "Play" at bounding box center [130, 128] width 119 height 22
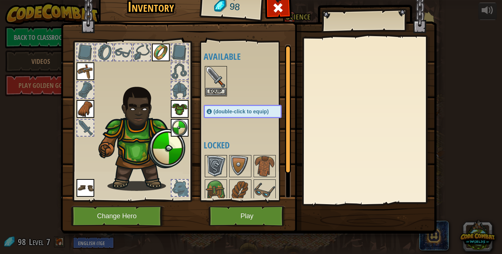
click at [210, 156] on img at bounding box center [215, 166] width 21 height 21
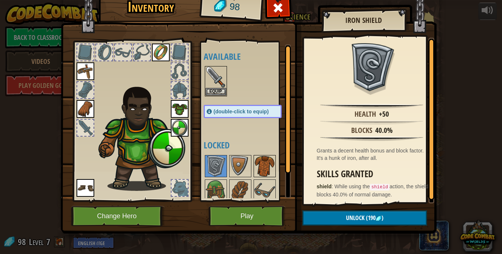
click at [259, 160] on img at bounding box center [264, 166] width 21 height 21
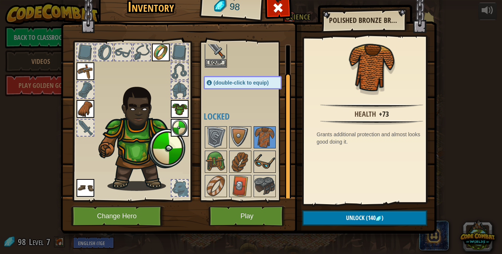
scroll to position [1, 0]
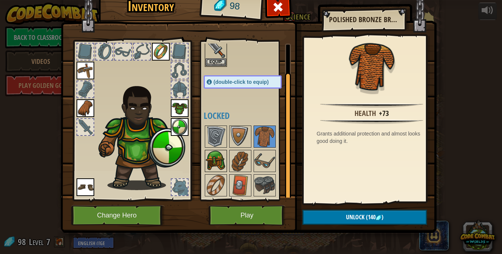
click at [209, 160] on img at bounding box center [215, 161] width 21 height 21
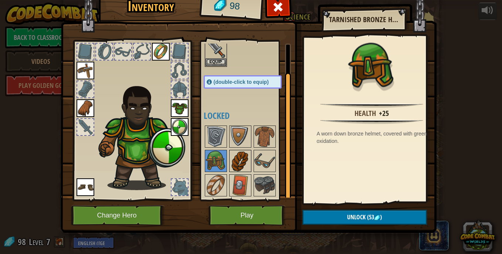
click at [234, 158] on img at bounding box center [240, 161] width 21 height 21
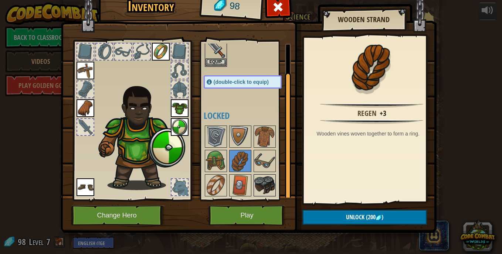
click at [264, 187] on img at bounding box center [264, 185] width 21 height 21
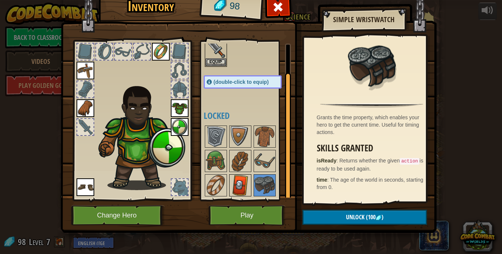
click at [238, 183] on img at bounding box center [240, 185] width 21 height 21
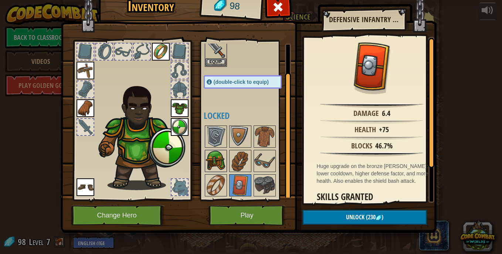
click at [213, 163] on img at bounding box center [215, 161] width 21 height 21
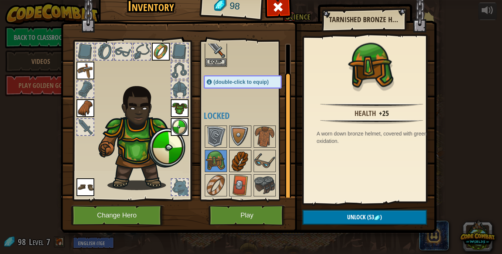
click at [239, 158] on img at bounding box center [240, 161] width 21 height 21
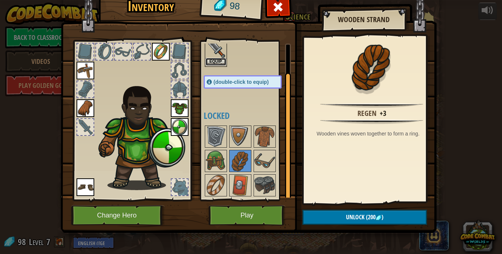
click at [212, 61] on button "Equip" at bounding box center [215, 62] width 21 height 8
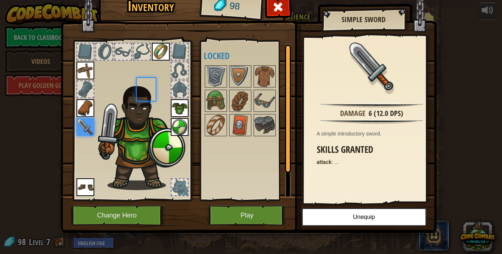
scroll to position [0, 0]
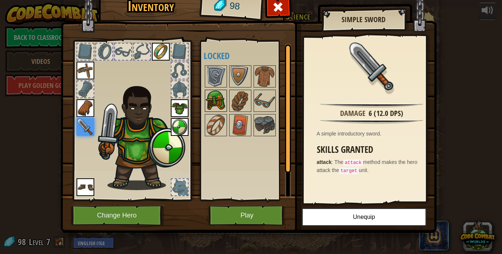
click at [213, 102] on img at bounding box center [215, 101] width 21 height 21
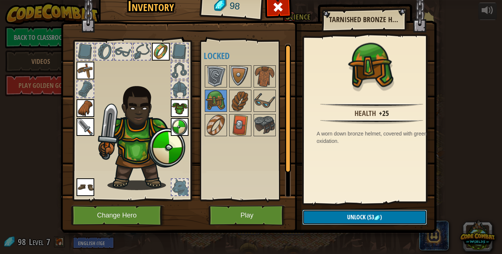
click at [353, 216] on span "Unlock" at bounding box center [356, 217] width 18 height 8
click at [353, 216] on button "Confirm" at bounding box center [364, 217] width 124 height 15
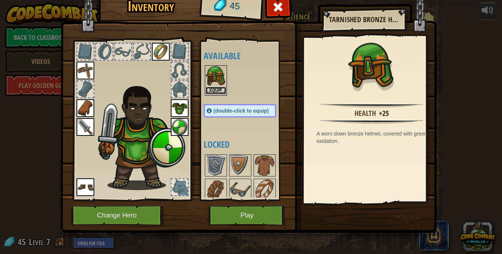
click at [214, 88] on button "Equip" at bounding box center [215, 91] width 21 height 8
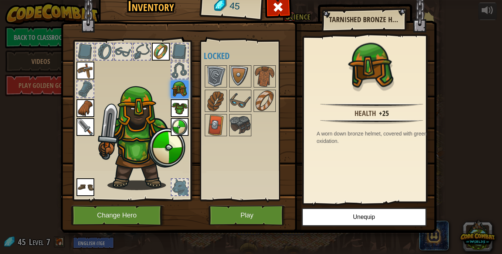
click at [177, 126] on img at bounding box center [180, 127] width 18 height 18
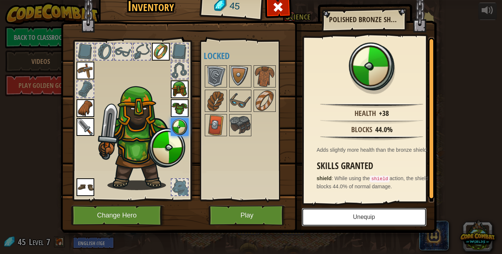
click at [383, 220] on button "Unequip" at bounding box center [363, 217] width 125 height 18
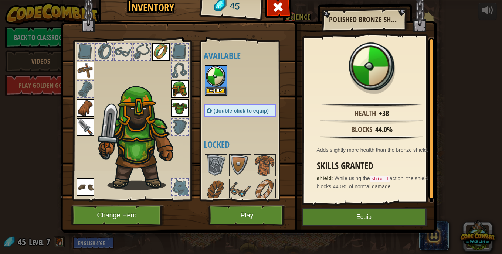
click at [174, 100] on img at bounding box center [180, 108] width 18 height 18
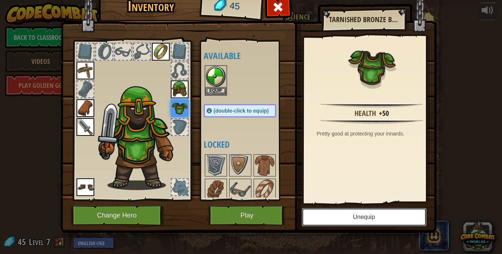
click at [331, 214] on button "Unequip" at bounding box center [363, 217] width 125 height 18
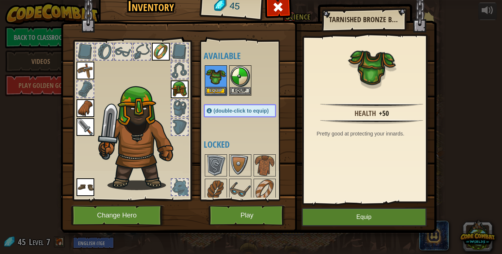
click at [81, 190] on img at bounding box center [85, 187] width 18 height 18
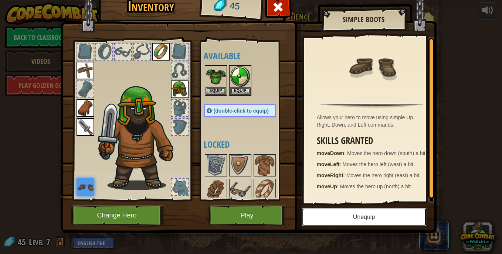
click at [324, 225] on button "Unequip" at bounding box center [363, 217] width 125 height 18
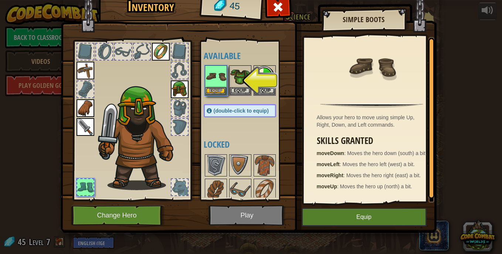
click at [82, 109] on img at bounding box center [85, 108] width 18 height 18
click at [218, 90] on button "Equip" at bounding box center [215, 91] width 21 height 8
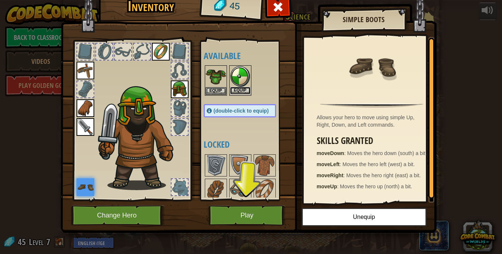
click at [240, 92] on button "Equip" at bounding box center [240, 91] width 21 height 8
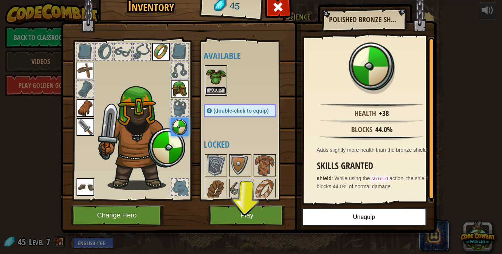
click at [212, 88] on button "Equip" at bounding box center [215, 91] width 21 height 8
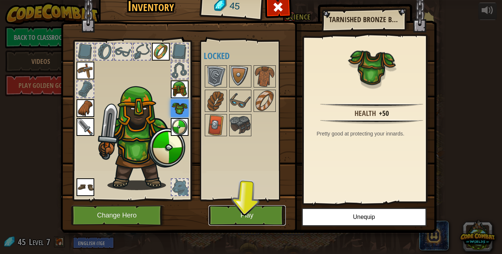
click at [252, 212] on button "Play" at bounding box center [246, 215] width 77 height 20
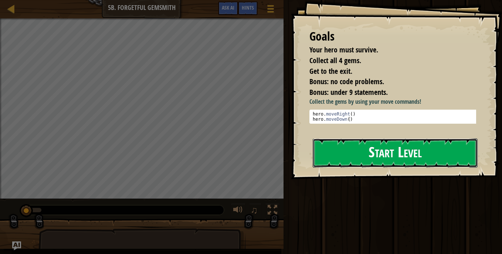
click at [372, 152] on button "Start Level" at bounding box center [395, 153] width 165 height 29
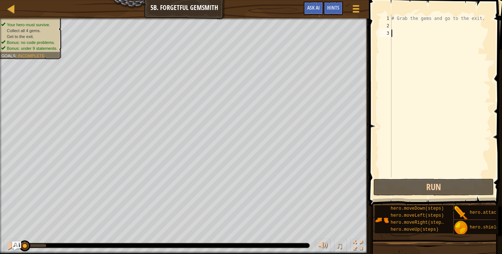
click at [400, 28] on div "# Grab the gems and go to the exit." at bounding box center [440, 103] width 101 height 177
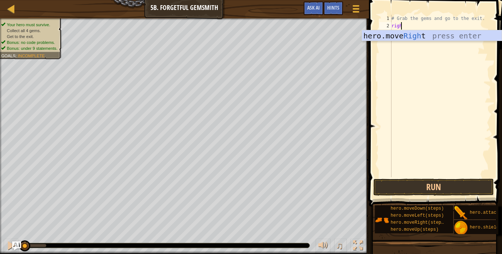
scroll to position [3, 0]
type textarea "right"
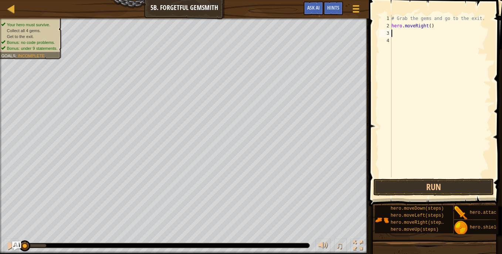
scroll to position [3, 0]
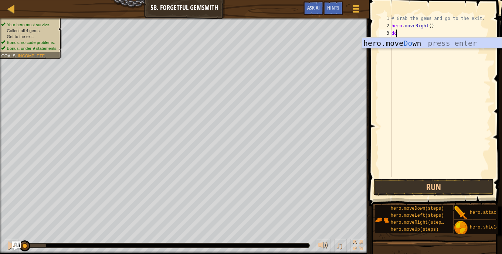
type textarea "down"
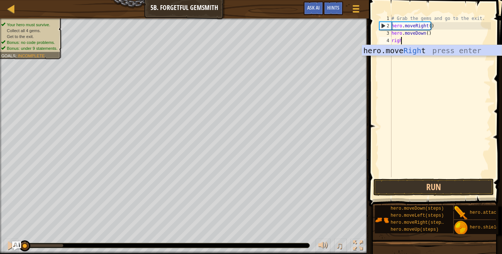
scroll to position [3, 0]
type textarea "right"
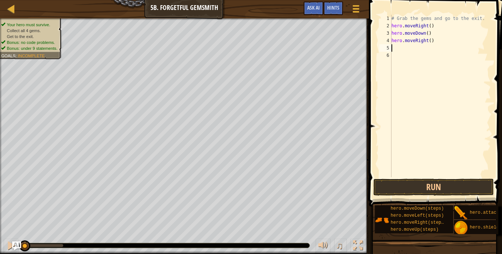
scroll to position [3, 0]
click at [427, 42] on div "# Grab the gems and go to the exit. hero . moveRight ( ) hero . moveDown ( ) he…" at bounding box center [440, 103] width 101 height 177
type textarea "hero.moveRight(2)"
click at [400, 48] on div "# Grab the gems and go to the exit. hero . moveRight ( ) hero . moveDown ( ) he…" at bounding box center [440, 103] width 101 height 177
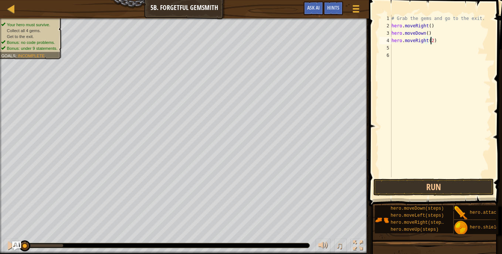
scroll to position [3, 0]
type textarea "up"
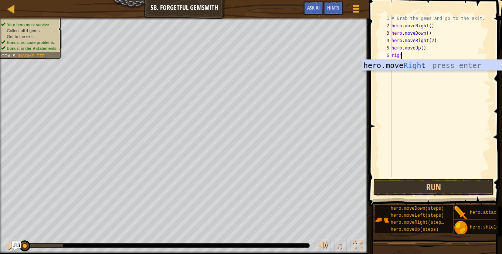
scroll to position [3, 0]
type textarea "right"
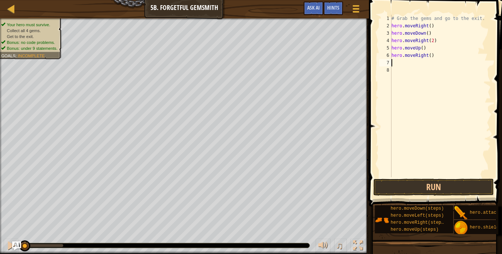
scroll to position [3, 0]
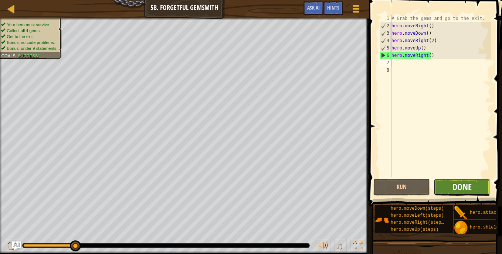
click at [453, 190] on span "Done" at bounding box center [461, 187] width 19 height 12
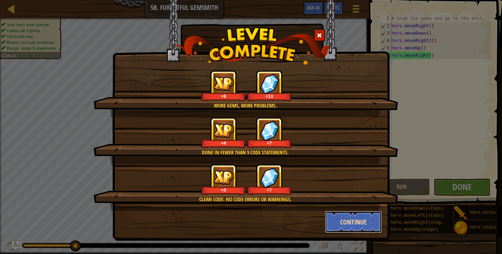
click at [346, 230] on button "Continue" at bounding box center [353, 222] width 57 height 22
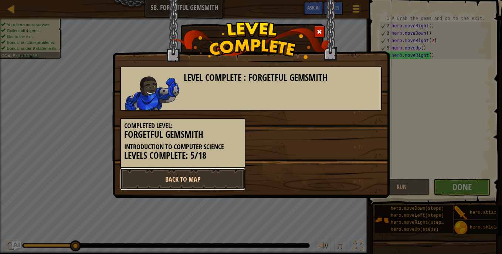
click at [163, 185] on link "Back to Map" at bounding box center [182, 179] width 125 height 22
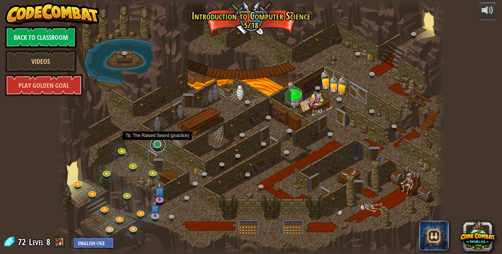
click at [155, 144] on link at bounding box center [157, 144] width 15 height 15
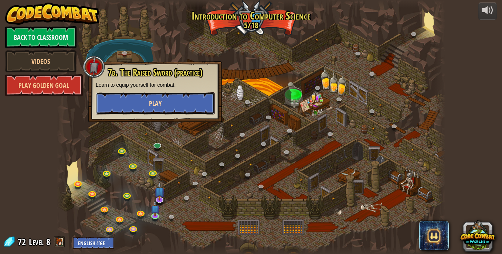
click at [175, 97] on button "Play" at bounding box center [155, 103] width 119 height 22
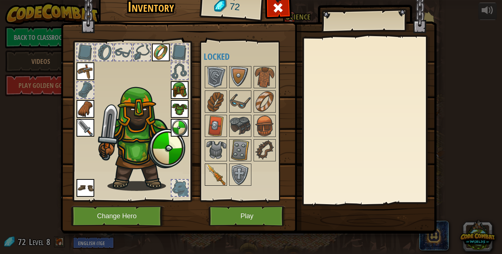
click at [209, 175] on img at bounding box center [215, 174] width 21 height 21
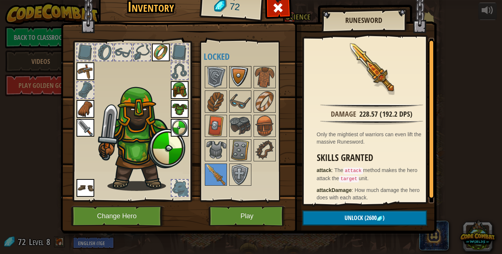
scroll to position [0, 0]
click at [261, 147] on img at bounding box center [264, 150] width 21 height 21
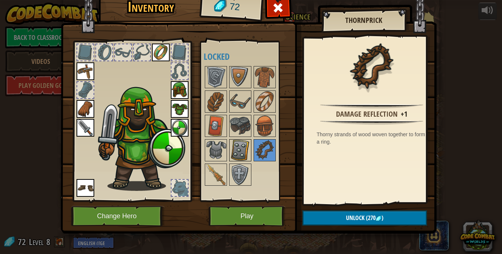
click at [239, 149] on img at bounding box center [240, 150] width 21 height 21
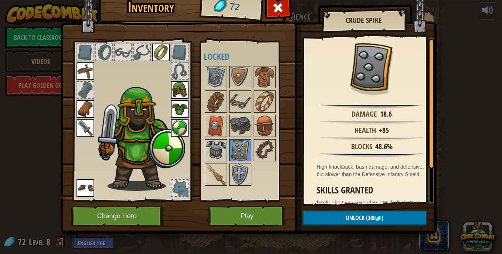
click at [216, 149] on img at bounding box center [215, 150] width 21 height 21
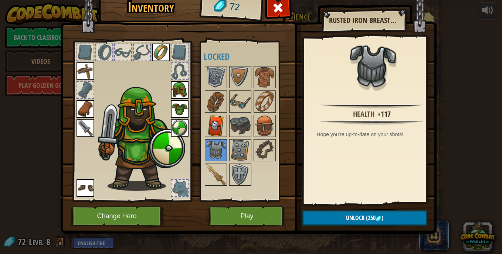
click at [209, 124] on img at bounding box center [215, 126] width 21 height 21
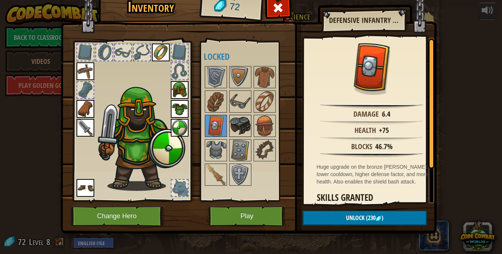
click at [234, 119] on img at bounding box center [240, 126] width 21 height 21
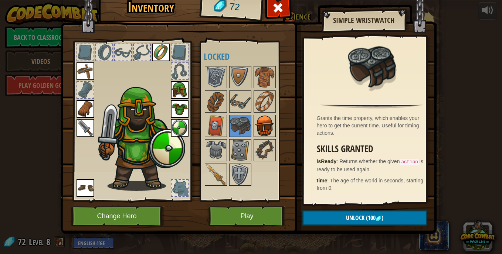
click at [266, 123] on img at bounding box center [264, 126] width 21 height 21
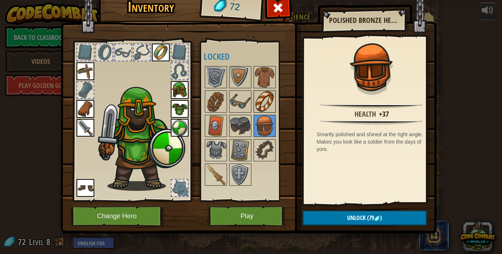
click at [263, 106] on img at bounding box center [264, 101] width 21 height 21
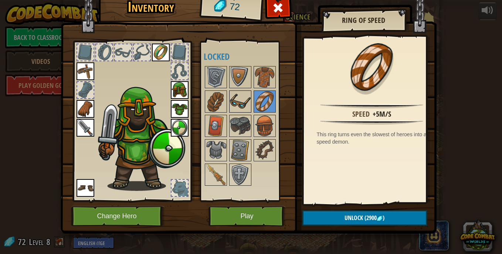
click at [232, 102] on img at bounding box center [240, 101] width 21 height 21
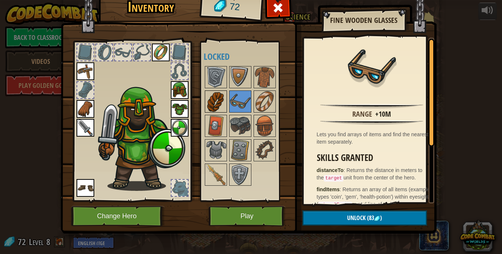
click at [220, 102] on img at bounding box center [215, 101] width 21 height 21
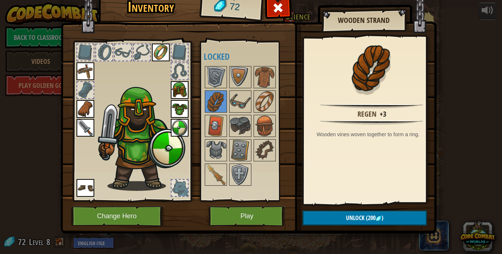
click at [219, 63] on div "Available Equip Equip Equip Equip Equip Equip Equip Equip (double-click to equi…" at bounding box center [250, 121] width 93 height 154
click at [213, 77] on img at bounding box center [215, 77] width 21 height 21
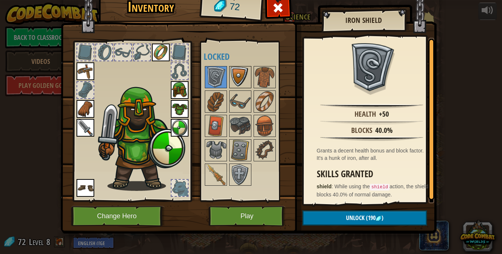
click at [235, 78] on img at bounding box center [240, 77] width 21 height 21
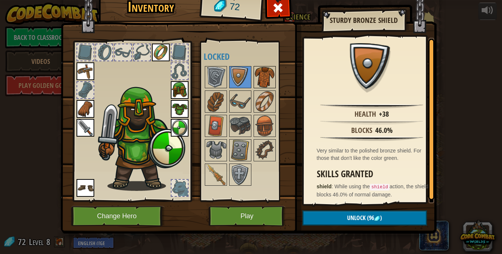
click at [260, 77] on img at bounding box center [264, 77] width 21 height 21
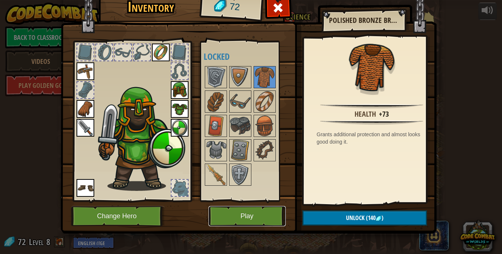
click at [256, 214] on button "Play" at bounding box center [246, 216] width 77 height 20
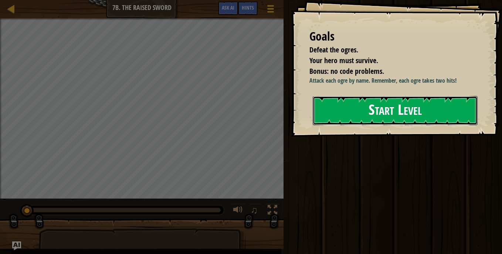
click at [337, 118] on button "Start Level" at bounding box center [395, 110] width 165 height 29
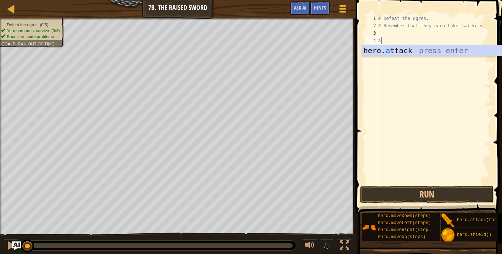
scroll to position [3, 0]
type textarea "a"
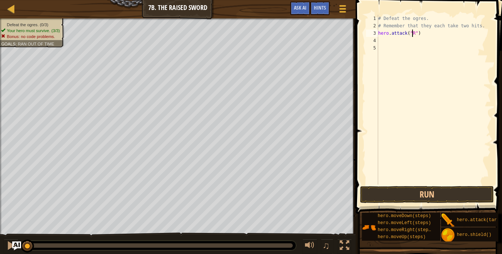
scroll to position [3, 3]
type textarea "hero.attack("Rig")"
click at [388, 42] on div "# Defeat the ogres. # Remember that they each take two hits. hero . attack ( "R…" at bounding box center [433, 107] width 114 height 185
type textarea "hero.attack("Rig")"
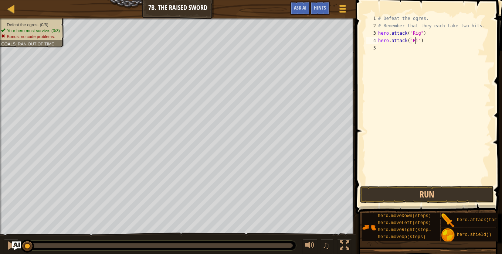
scroll to position [3, 3]
click at [397, 48] on div "# Defeat the ogres. # Remember that they each take two hits. hero . attack ( "R…" at bounding box center [433, 107] width 114 height 185
type textarea "hero.attack("Gurt")"
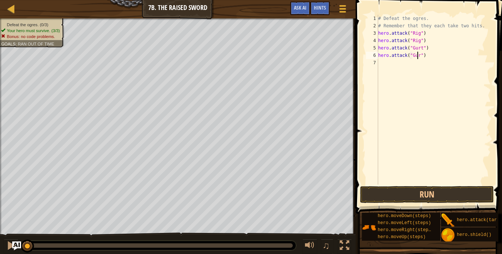
type textarea "hero.attack("Gurt")"
type textarea "hero.attack("Ack")"
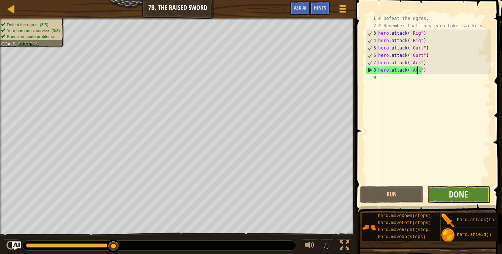
type textarea "hero.attack("Ack")"
click at [443, 196] on button "Done" at bounding box center [458, 194] width 63 height 17
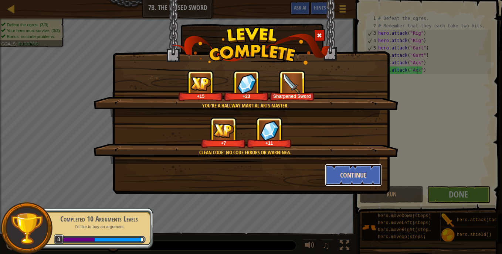
click at [359, 180] on button "Continue" at bounding box center [353, 175] width 57 height 22
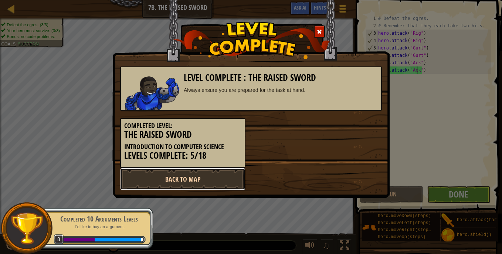
click at [217, 179] on link "Back to Map" at bounding box center [182, 179] width 125 height 22
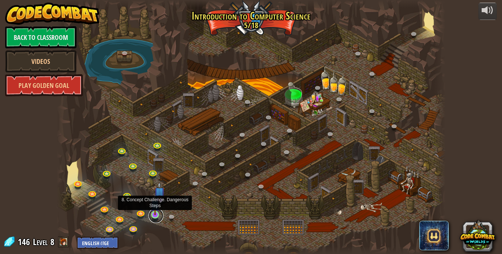
click at [155, 216] on link at bounding box center [156, 215] width 15 height 15
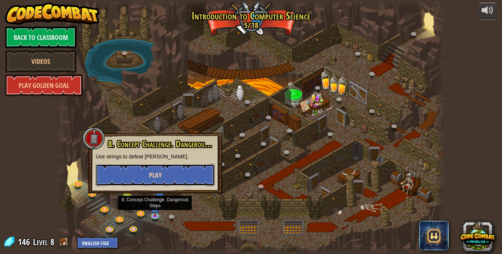
click at [165, 172] on button "Play" at bounding box center [155, 175] width 119 height 22
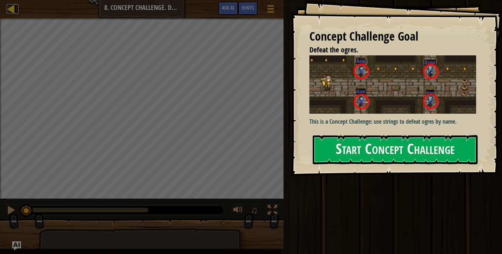
click at [10, 8] on div at bounding box center [11, 8] width 9 height 9
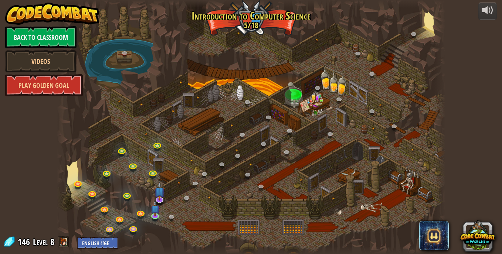
click at [171, 132] on div at bounding box center [251, 127] width 389 height 254
click at [158, 144] on link at bounding box center [158, 145] width 15 height 15
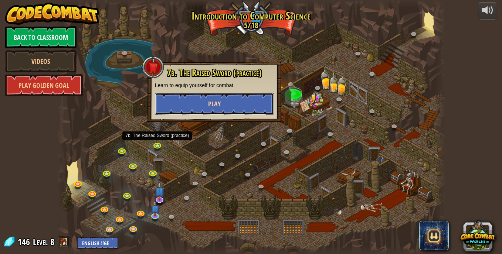
click at [194, 100] on button "Play" at bounding box center [214, 104] width 119 height 22
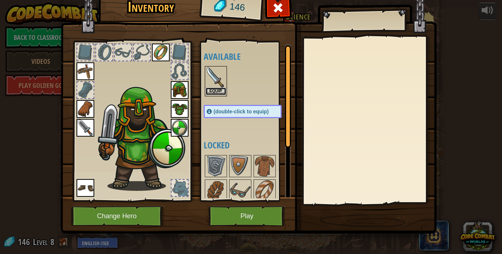
click at [209, 91] on button "Equip" at bounding box center [215, 92] width 21 height 8
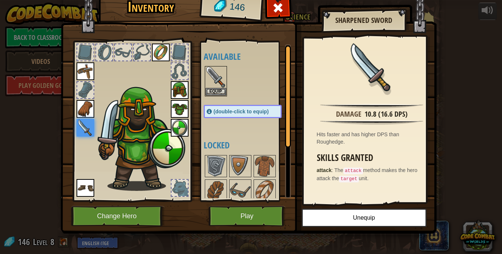
click at [78, 130] on img at bounding box center [85, 128] width 18 height 18
click at [248, 220] on button "Play" at bounding box center [246, 216] width 77 height 20
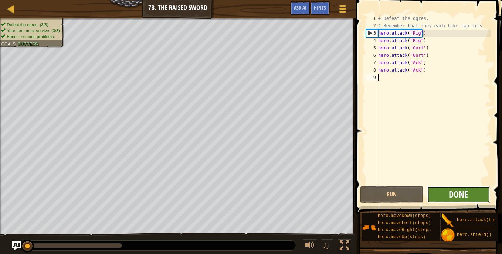
click at [462, 195] on span "Done" at bounding box center [457, 194] width 19 height 12
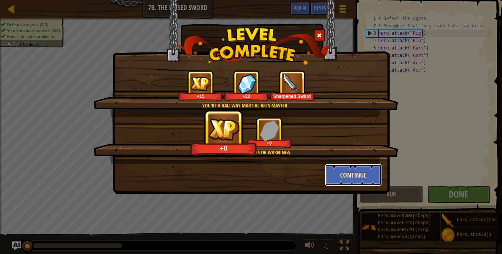
click at [351, 174] on button "Continue" at bounding box center [353, 175] width 57 height 22
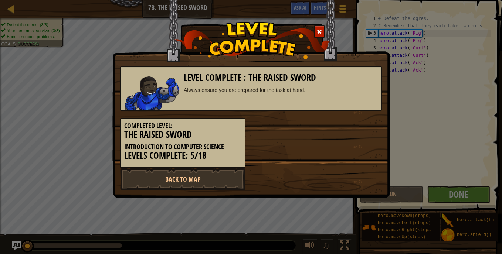
click at [351, 174] on div "Back to Map" at bounding box center [251, 179] width 273 height 22
click at [214, 184] on link "Back to Map" at bounding box center [182, 179] width 125 height 22
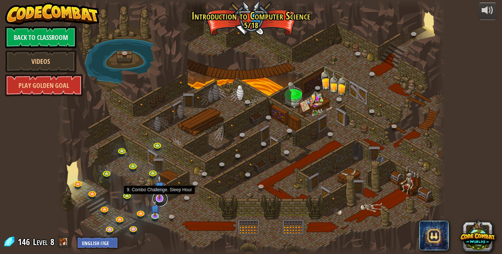
click at [161, 201] on link at bounding box center [160, 199] width 15 height 15
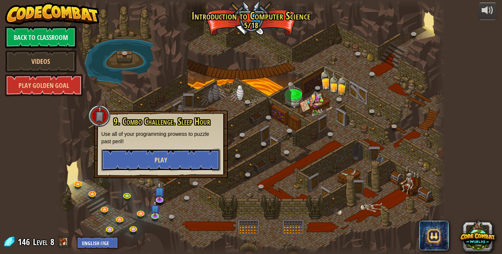
click at [171, 169] on button "Play" at bounding box center [160, 160] width 119 height 22
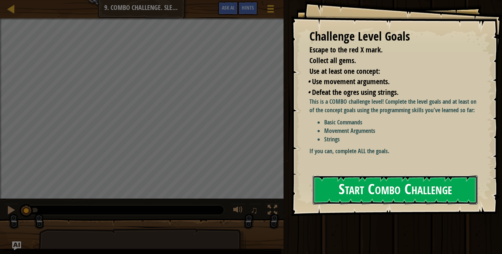
click at [344, 188] on button "Start Combo Challenge" at bounding box center [395, 189] width 165 height 29
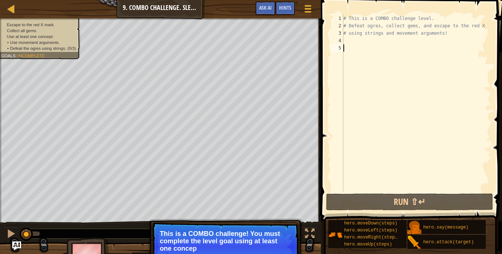
click at [384, 105] on div "# This is a COMBO challenge level. # Defeat [PERSON_NAME], collect gems, and es…" at bounding box center [416, 111] width 149 height 192
click at [276, 244] on p "This is a COMBO challenge! You must complete the level goal using at least one …" at bounding box center [225, 245] width 131 height 30
click at [349, 40] on div "# This is a COMBO challenge level. # Defeat [PERSON_NAME], collect gems, and es…" at bounding box center [416, 111] width 149 height 192
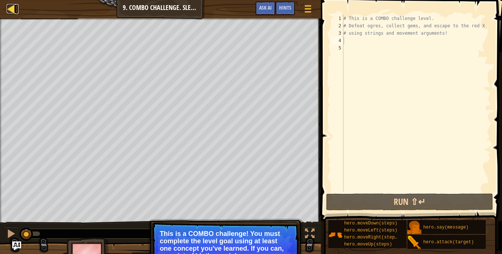
click at [13, 7] on div at bounding box center [11, 8] width 9 height 9
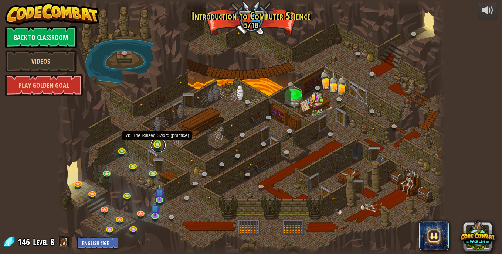
click at [157, 146] on link at bounding box center [158, 145] width 15 height 15
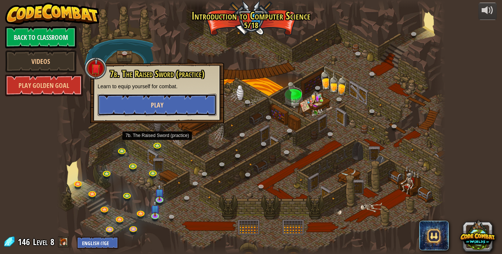
click at [178, 100] on button "Play" at bounding box center [157, 105] width 119 height 22
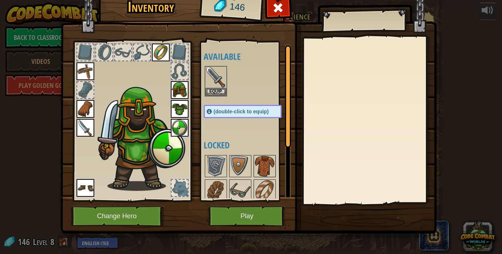
click at [256, 170] on img at bounding box center [264, 166] width 21 height 21
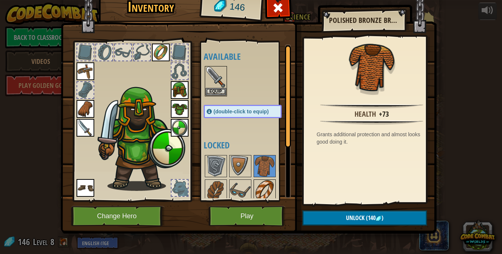
click at [259, 184] on img at bounding box center [264, 190] width 21 height 21
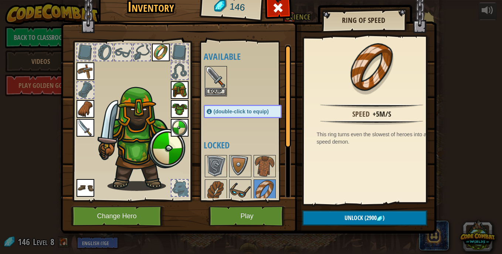
click at [238, 187] on img at bounding box center [240, 190] width 21 height 21
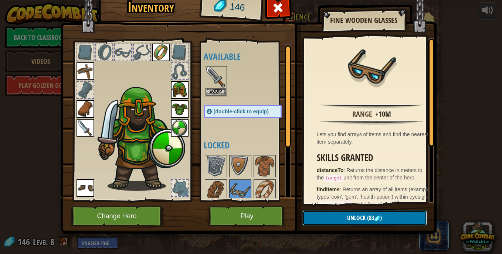
click at [321, 214] on button "Unlock (83 )" at bounding box center [364, 218] width 124 height 15
click at [332, 214] on button "Confirm" at bounding box center [364, 218] width 124 height 15
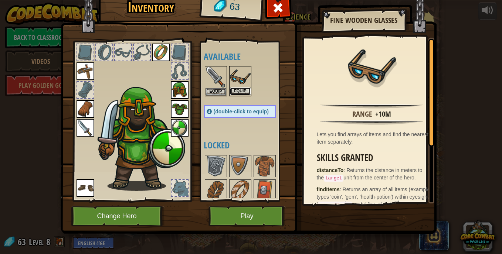
click at [231, 89] on button "Equip" at bounding box center [240, 92] width 21 height 8
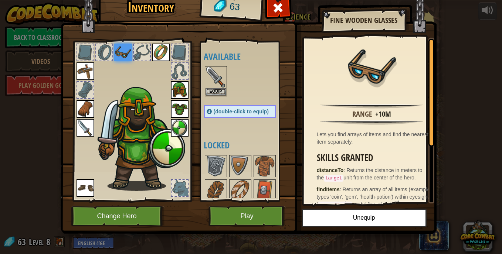
click at [126, 47] on img at bounding box center [123, 53] width 18 height 18
click at [123, 49] on img at bounding box center [123, 53] width 18 height 18
click at [356, 214] on button "Unequip" at bounding box center [363, 218] width 125 height 18
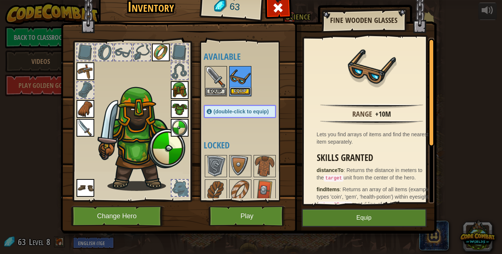
click at [237, 93] on button "Equip" at bounding box center [240, 92] width 21 height 8
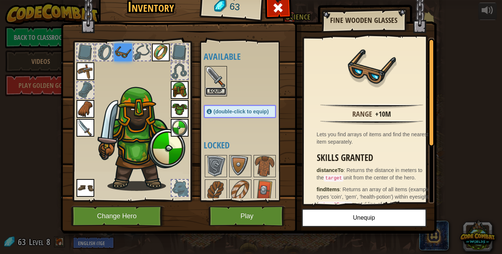
click at [216, 94] on button "Equip" at bounding box center [215, 92] width 21 height 8
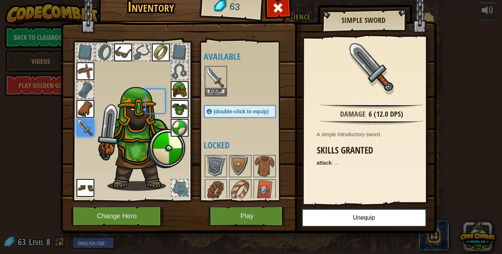
click at [216, 1] on body "powered by Back to Classroom Videos Play Golden Goal 25. [PERSON_NAME] (Locked …" at bounding box center [251, 0] width 502 height 1
click at [216, 94] on button "Equip" at bounding box center [215, 92] width 21 height 8
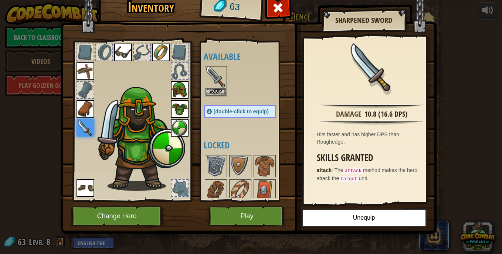
scroll to position [78, 0]
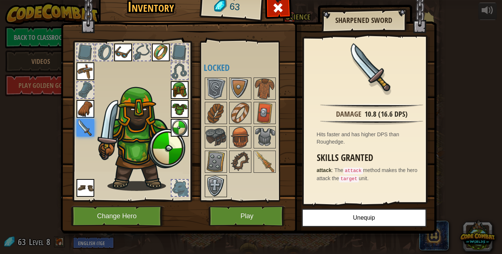
click at [215, 187] on img at bounding box center [215, 186] width 21 height 21
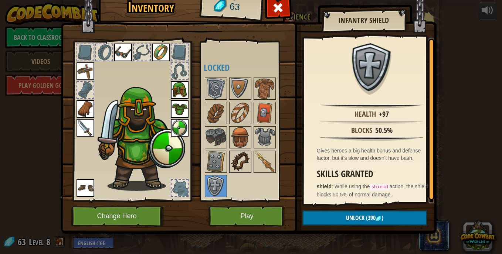
click at [243, 163] on img at bounding box center [240, 161] width 21 height 21
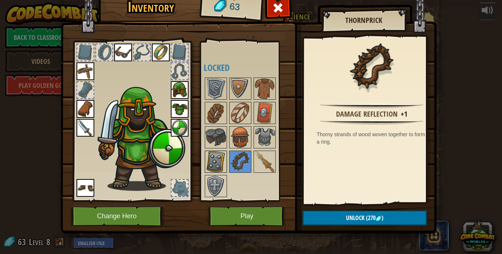
click at [209, 159] on img at bounding box center [215, 161] width 21 height 21
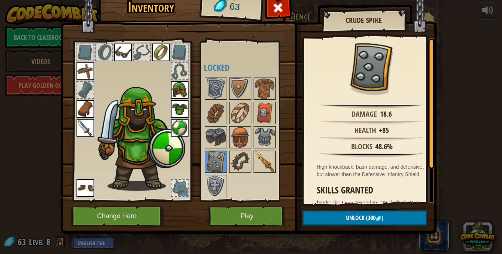
click at [267, 158] on img at bounding box center [264, 161] width 21 height 21
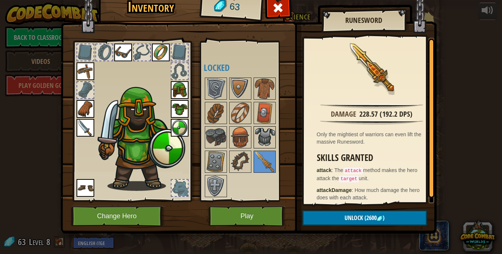
click at [259, 135] on img at bounding box center [264, 137] width 21 height 21
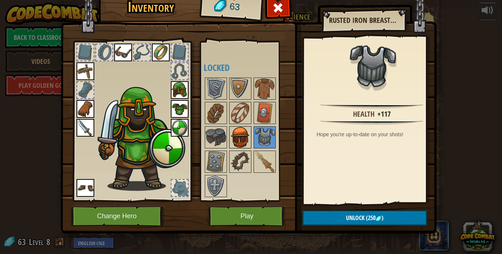
click at [236, 134] on img at bounding box center [240, 137] width 21 height 21
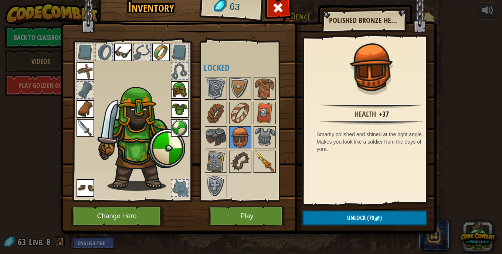
click at [261, 151] on div at bounding box center [264, 162] width 22 height 22
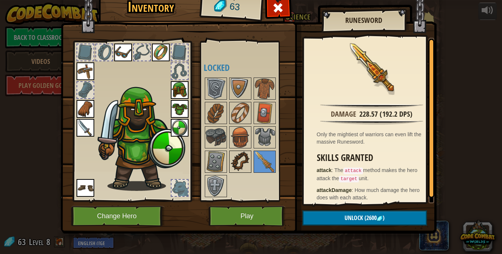
click at [233, 158] on img at bounding box center [240, 161] width 21 height 21
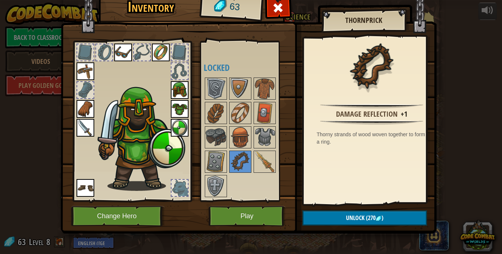
click at [275, 160] on div at bounding box center [247, 137] width 87 height 122
click at [264, 163] on img at bounding box center [264, 161] width 21 height 21
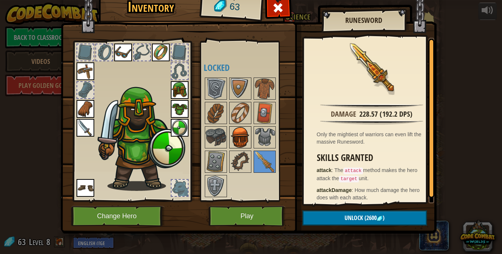
click at [239, 144] on img at bounding box center [240, 137] width 21 height 21
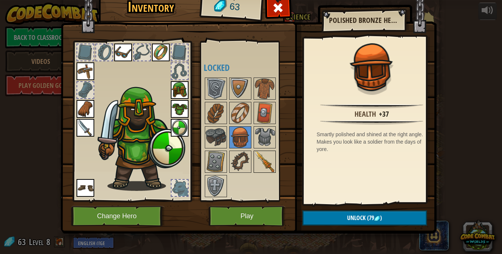
click at [258, 160] on img at bounding box center [264, 161] width 21 height 21
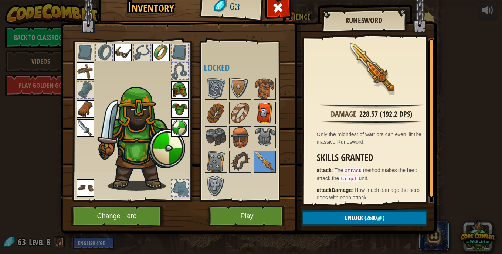
click at [262, 110] on img at bounding box center [264, 113] width 21 height 21
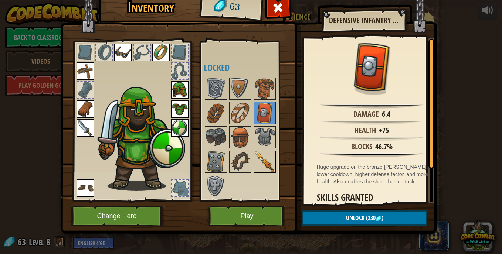
click at [259, 158] on img at bounding box center [264, 161] width 21 height 21
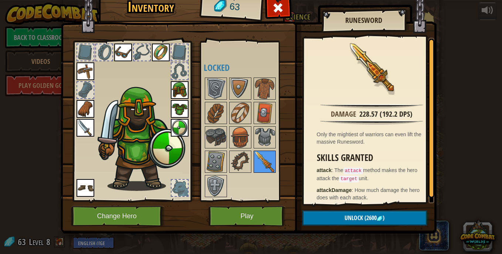
click at [259, 158] on img at bounding box center [264, 161] width 21 height 21
click at [82, 129] on img at bounding box center [85, 128] width 18 height 18
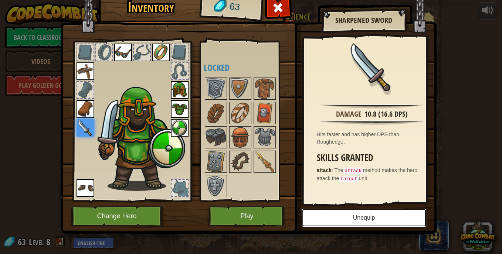
click at [357, 214] on button "Unequip" at bounding box center [363, 218] width 125 height 18
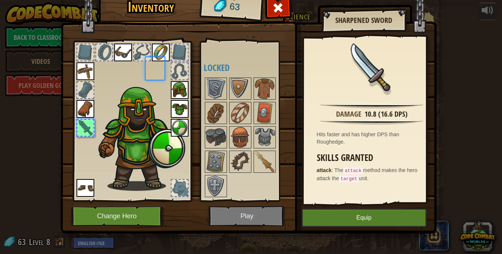
scroll to position [22, 0]
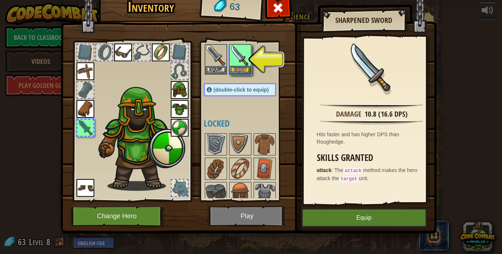
click at [181, 132] on img at bounding box center [180, 128] width 18 height 18
click at [177, 128] on img at bounding box center [180, 128] width 18 height 18
click at [243, 66] on button "Equip" at bounding box center [240, 70] width 21 height 8
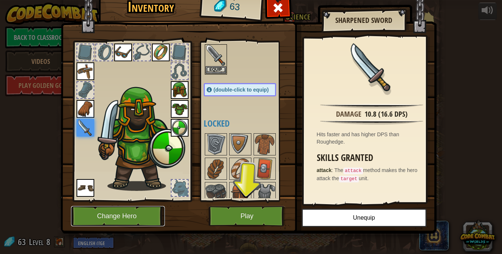
click at [132, 218] on button "Change Hero" at bounding box center [118, 216] width 94 height 20
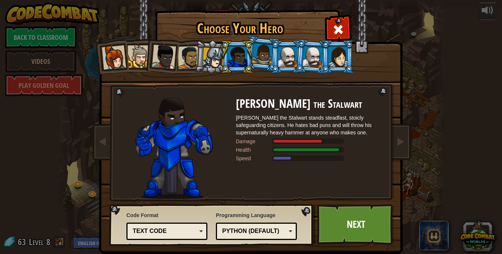
click at [331, 56] on div at bounding box center [337, 57] width 19 height 20
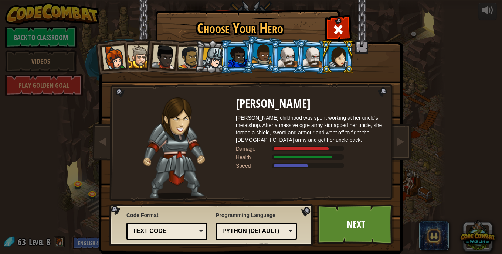
click at [166, 52] on div at bounding box center [163, 57] width 24 height 24
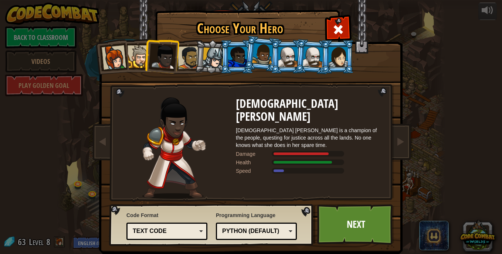
click at [157, 52] on div at bounding box center [163, 57] width 24 height 24
click at [141, 52] on div at bounding box center [138, 56] width 23 height 23
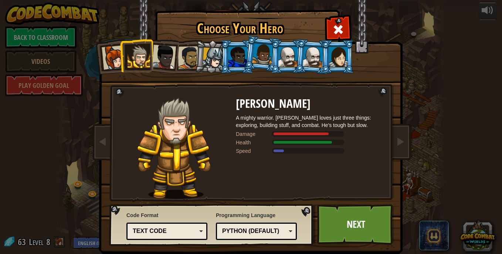
click at [152, 52] on div at bounding box center [163, 57] width 24 height 24
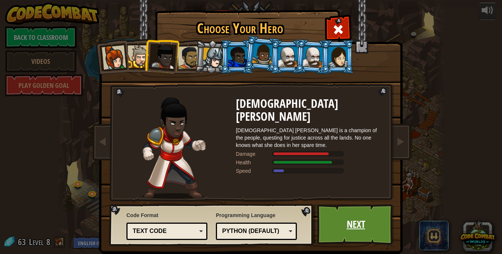
click at [342, 225] on link "Next" at bounding box center [355, 224] width 77 height 41
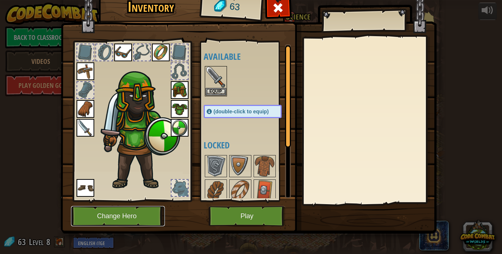
click at [141, 215] on button "Change Hero" at bounding box center [118, 216] width 94 height 20
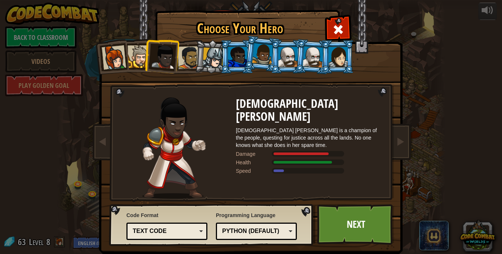
click at [240, 52] on div at bounding box center [237, 57] width 19 height 20
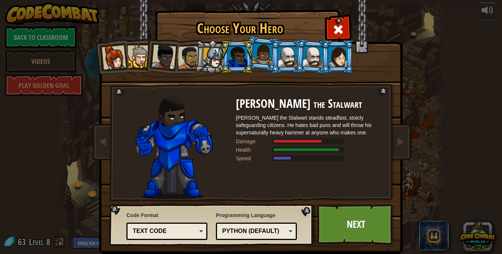
click at [266, 51] on div at bounding box center [262, 54] width 21 height 22
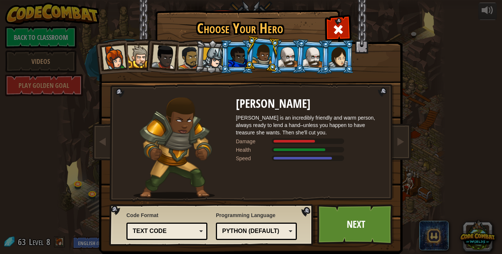
click at [280, 55] on div at bounding box center [287, 57] width 19 height 20
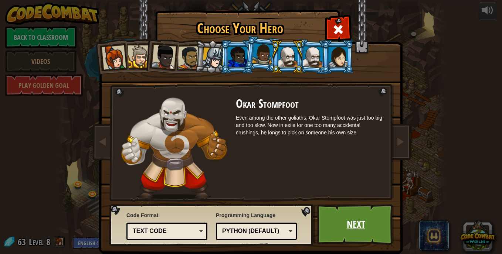
click at [353, 214] on link "Next" at bounding box center [355, 224] width 77 height 41
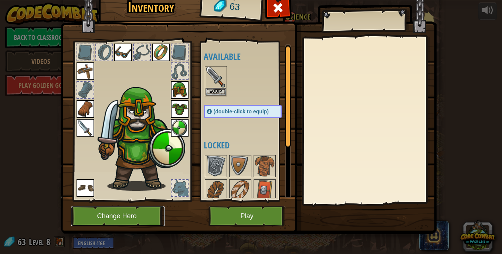
click at [112, 215] on button "Change Hero" at bounding box center [118, 216] width 94 height 20
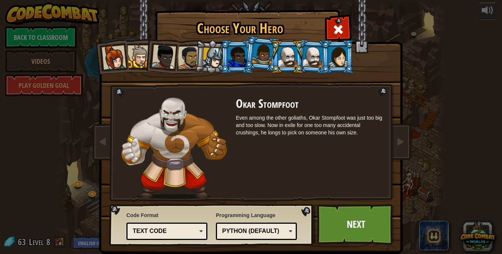
click at [232, 56] on div at bounding box center [237, 57] width 19 height 20
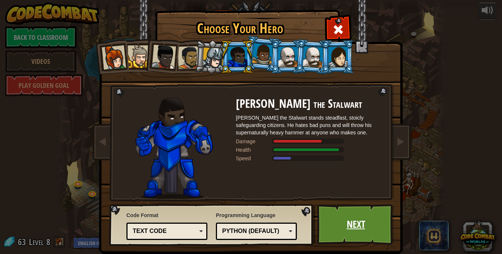
click at [349, 210] on link "Next" at bounding box center [355, 224] width 77 height 41
